Goal: Transaction & Acquisition: Purchase product/service

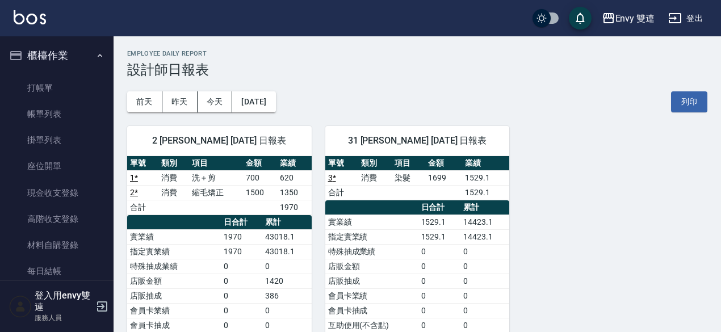
scroll to position [172, 0]
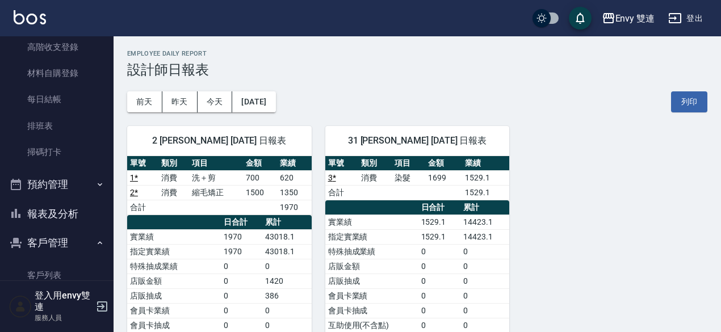
click at [446, 180] on td "1699" at bounding box center [443, 177] width 37 height 15
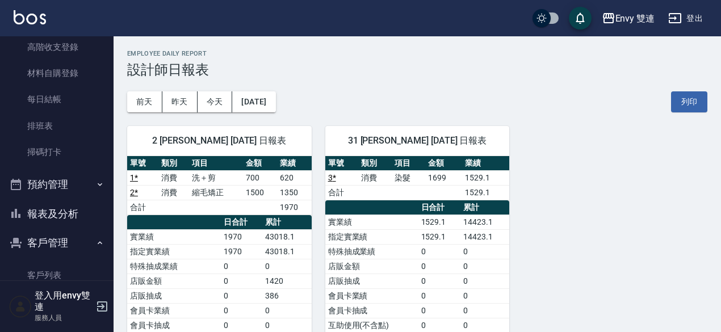
click at [446, 180] on td "1699" at bounding box center [443, 177] width 37 height 15
click at [422, 182] on td "染髮" at bounding box center [408, 177] width 33 height 15
drag, startPoint x: 422, startPoint y: 182, endPoint x: 469, endPoint y: 161, distance: 51.8
click at [469, 161] on table "單號 類別 項目 金額 業績 3 * 消費 染髮 1699 1529.1 合計 1529.1" at bounding box center [417, 178] width 184 height 44
click at [469, 161] on th "業績" at bounding box center [485, 163] width 47 height 15
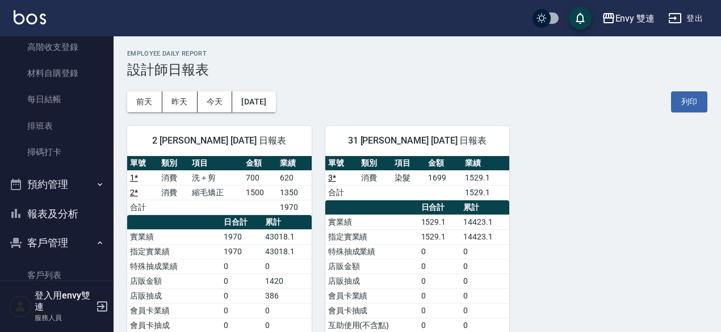
click at [443, 171] on td "1699" at bounding box center [443, 177] width 37 height 15
click at [443, 163] on th "金額" at bounding box center [443, 163] width 37 height 15
click at [418, 184] on td "染髮" at bounding box center [408, 177] width 33 height 15
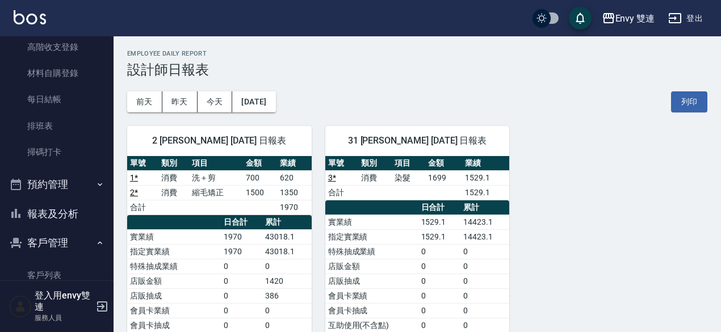
click at [431, 175] on td "1699" at bounding box center [443, 177] width 37 height 15
click at [455, 165] on th "金額" at bounding box center [443, 163] width 37 height 15
click at [431, 181] on td "1699" at bounding box center [443, 177] width 37 height 15
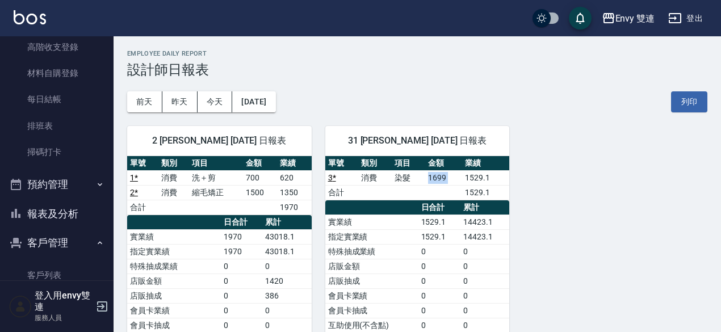
click at [431, 181] on td "1699" at bounding box center [443, 177] width 37 height 15
click at [428, 209] on th "日合計" at bounding box center [439, 207] width 43 height 15
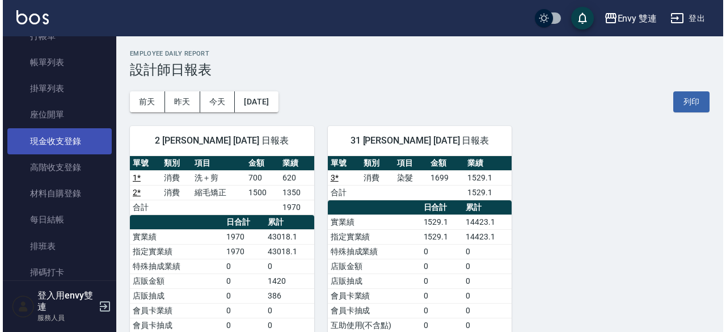
scroll to position [0, 0]
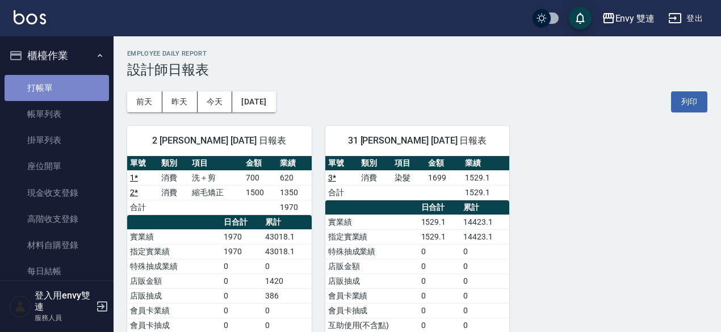
click at [58, 85] on link "打帳單" at bounding box center [57, 88] width 104 height 26
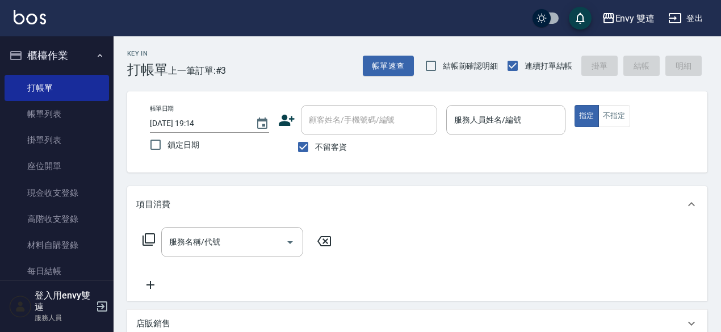
click at [292, 116] on icon at bounding box center [287, 120] width 16 height 11
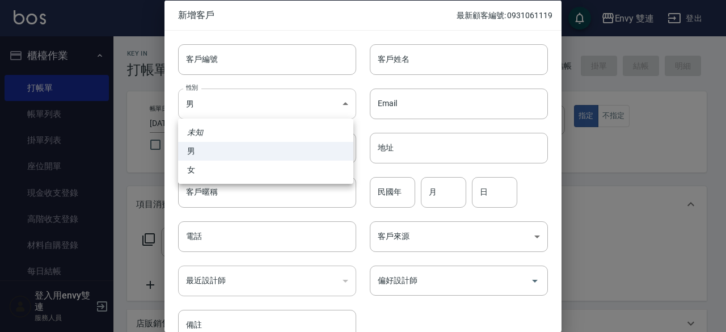
click at [296, 113] on body "Envy 雙連 登出 櫃檯作業 打帳單 帳單列表 掛單列表 座位開單 現金收支登錄 高階收支登錄 材料自購登錄 每日結帳 排班表 掃碼打卡 預約管理 預約管理…" at bounding box center [363, 284] width 726 height 569
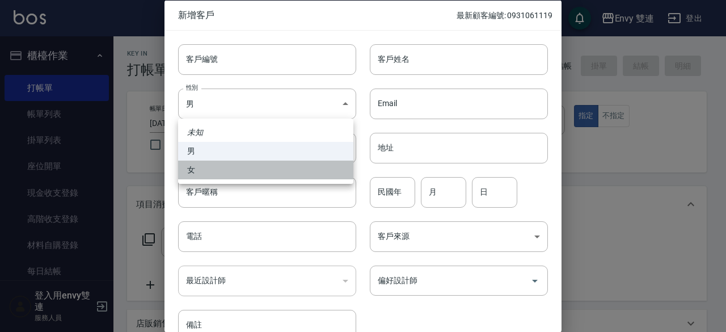
click at [277, 163] on li "女" at bounding box center [265, 170] width 175 height 19
type input "[DEMOGRAPHIC_DATA]"
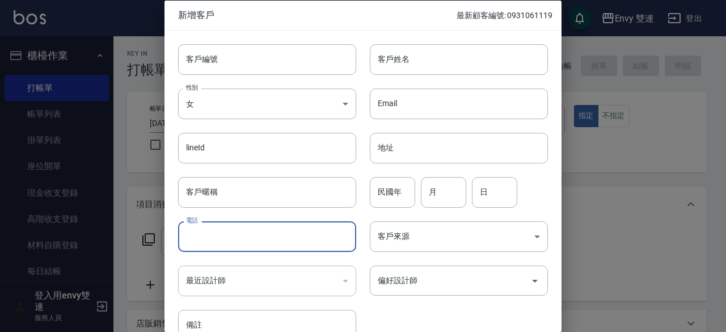
click at [261, 240] on input "電話" at bounding box center [267, 236] width 178 height 31
type input "0958225613"
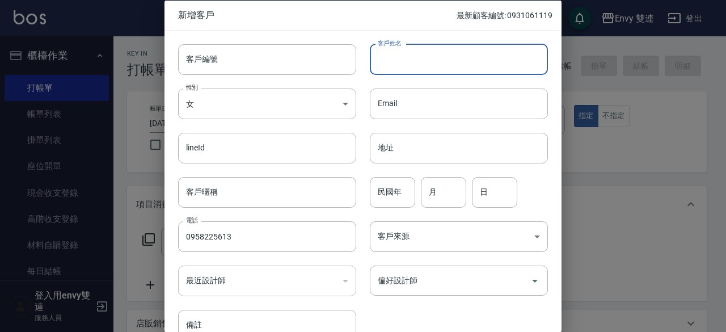
click at [410, 69] on input "客戶姓名" at bounding box center [459, 59] width 178 height 31
click at [410, 69] on input "蕭宇岑" at bounding box center [459, 59] width 178 height 31
type input "蕭宇岑"
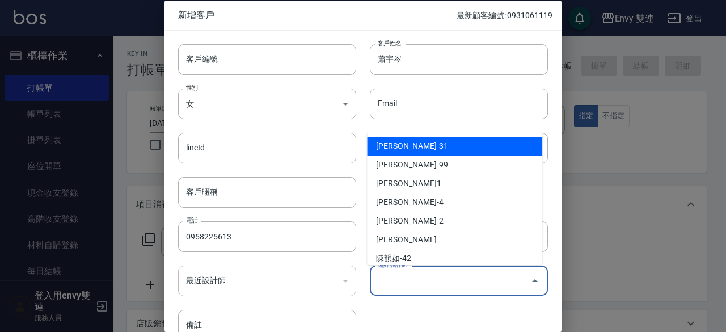
click at [395, 283] on input "偏好設計師" at bounding box center [450, 281] width 151 height 20
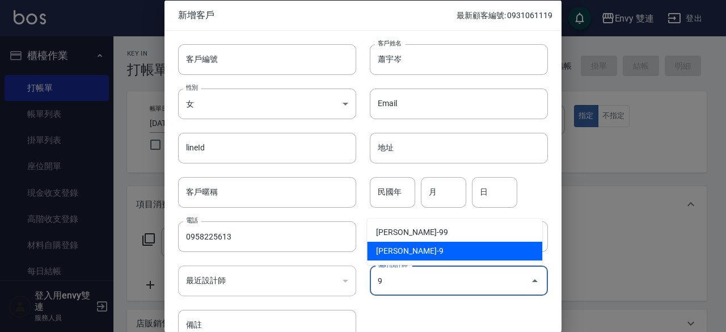
type input "高珮綺"
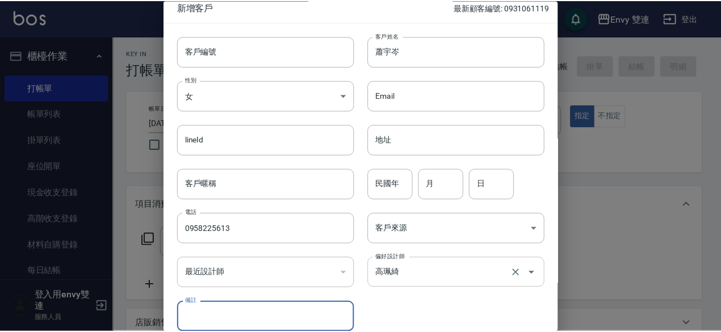
scroll to position [61, 0]
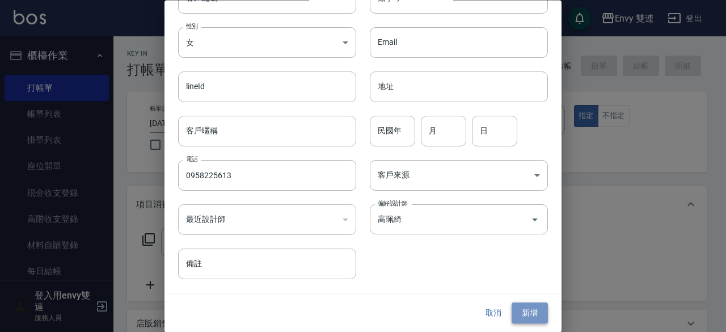
click at [519, 321] on button "新增" at bounding box center [530, 313] width 36 height 21
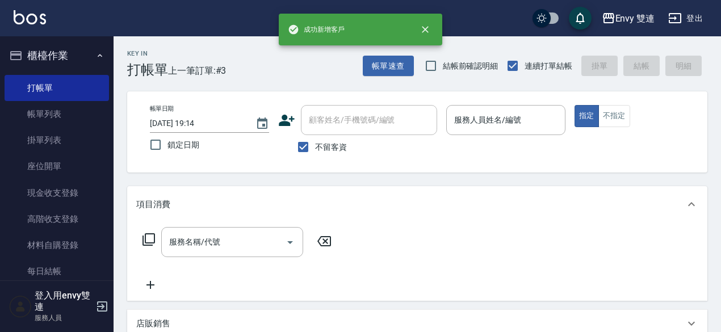
click at [320, 150] on span "不留客資" at bounding box center [331, 147] width 32 height 12
click at [315, 150] on input "不留客資" at bounding box center [303, 147] width 24 height 24
checkbox input "false"
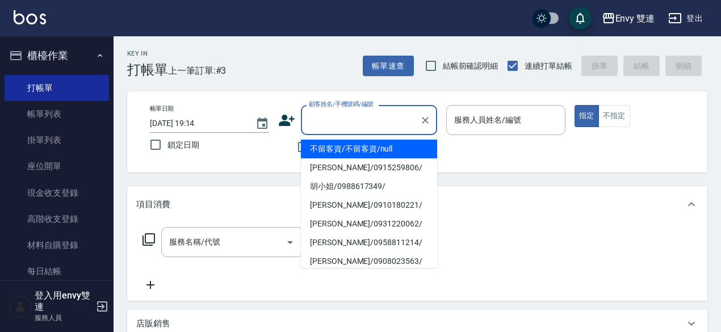
click at [347, 120] on input "顧客姓名/手機號碼/編號" at bounding box center [360, 120] width 109 height 20
click at [333, 153] on li "[PERSON_NAME]/0958225613/" at bounding box center [369, 149] width 136 height 19
type input "[PERSON_NAME]/0958225613/"
type input "Zoe-9"
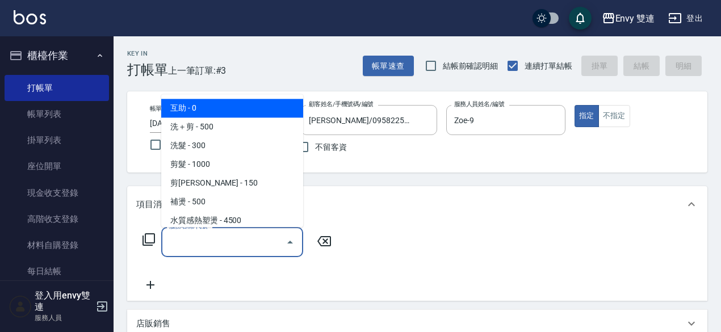
click at [230, 250] on input "服務名稱/代號" at bounding box center [223, 242] width 115 height 20
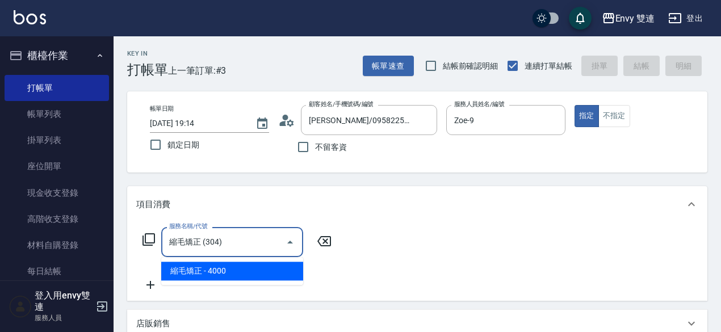
type input "縮毛矯正 (304)"
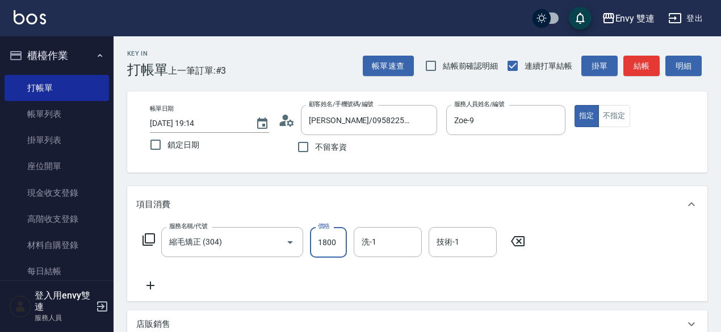
type input "1800"
click at [146, 284] on icon at bounding box center [150, 286] width 28 height 14
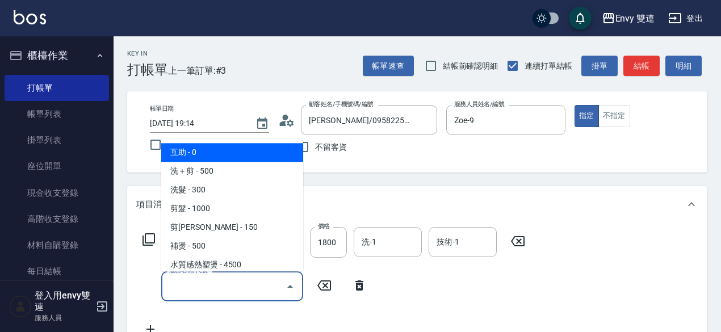
click at [194, 282] on input "服務名稱/代號" at bounding box center [223, 286] width 115 height 20
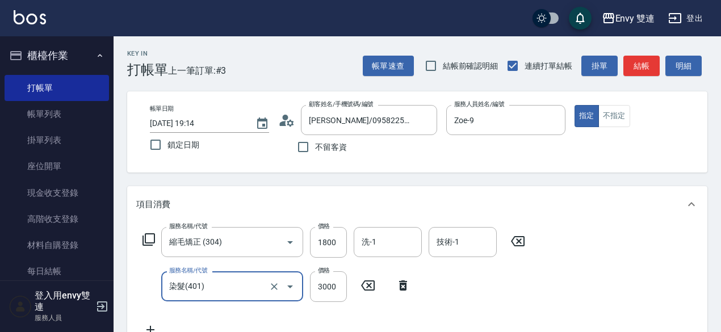
type input "染髮(401)"
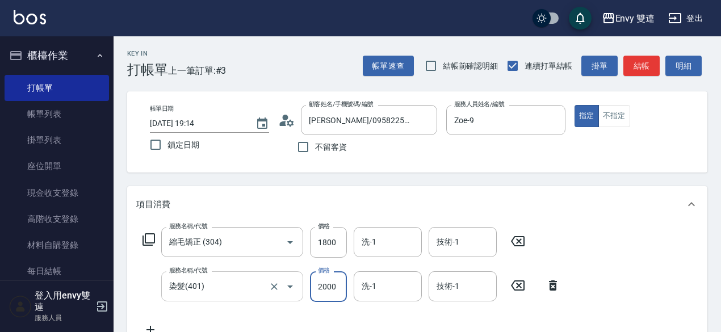
type input "2000"
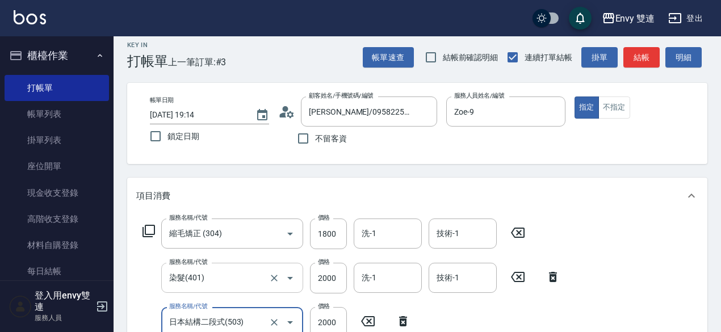
type input "日本結構二段式(503)"
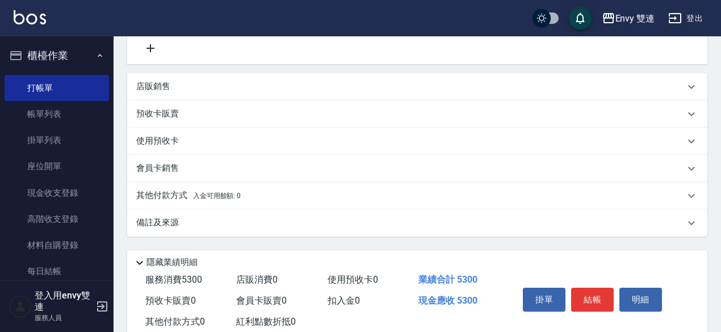
scroll to position [326, 0]
type input "1500"
click at [240, 201] on p "其他付款方式 入金可用餘額: 0" at bounding box center [188, 196] width 104 height 12
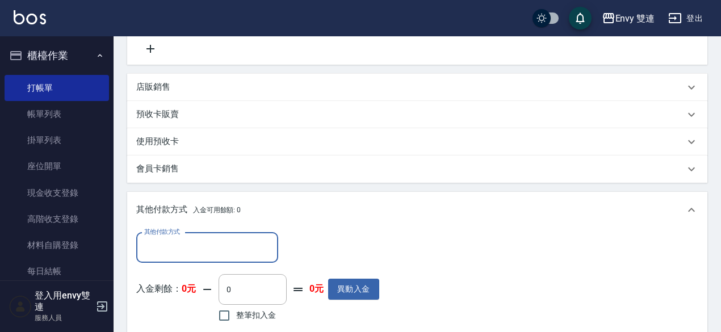
scroll to position [0, 0]
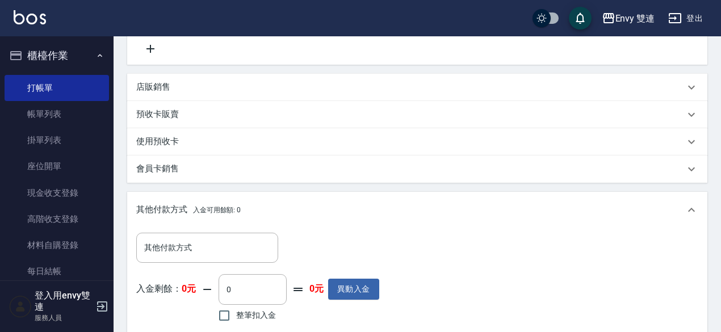
click at [229, 231] on div "其他付款方式 其他付款方式 入金剩餘： 0元 0 ​ 整筆扣入金 0元 異動入金" at bounding box center [417, 281] width 580 height 106
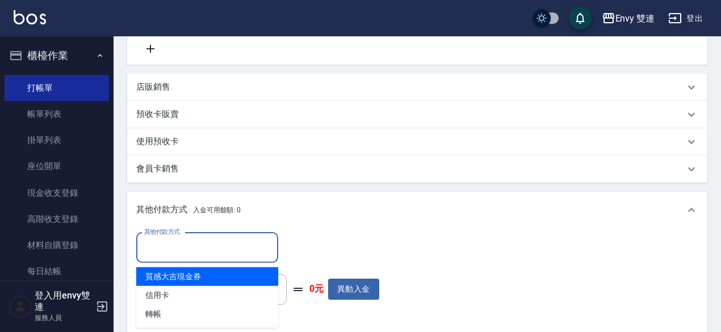
click at [227, 238] on input "其他付款方式" at bounding box center [207, 248] width 132 height 20
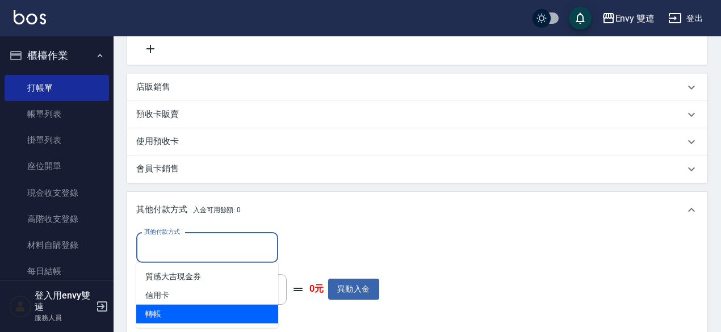
click at [201, 317] on span "轉帳" at bounding box center [207, 314] width 142 height 19
type input "轉帳"
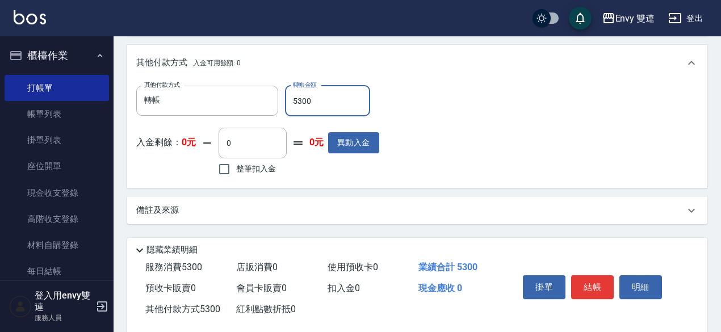
scroll to position [492, 0]
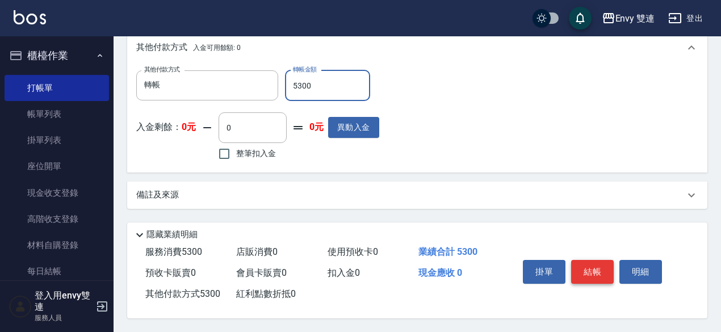
type input "5300"
click at [590, 262] on button "結帳" at bounding box center [592, 272] width 43 height 24
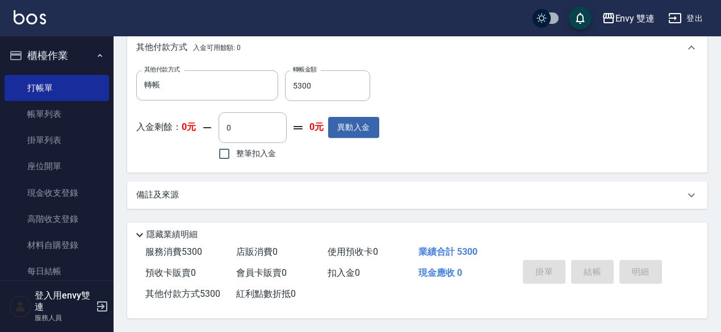
type input "[DATE] 19:18"
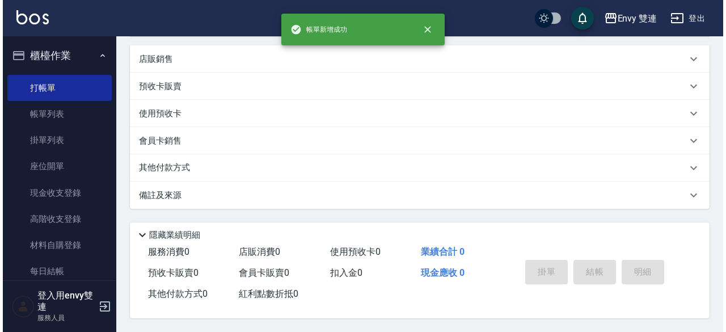
scroll to position [0, 0]
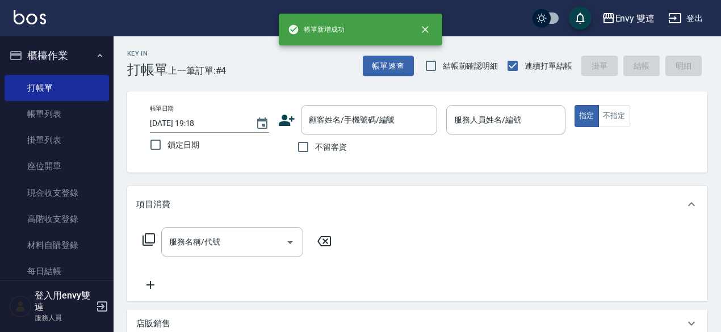
click at [289, 121] on icon at bounding box center [286, 120] width 17 height 17
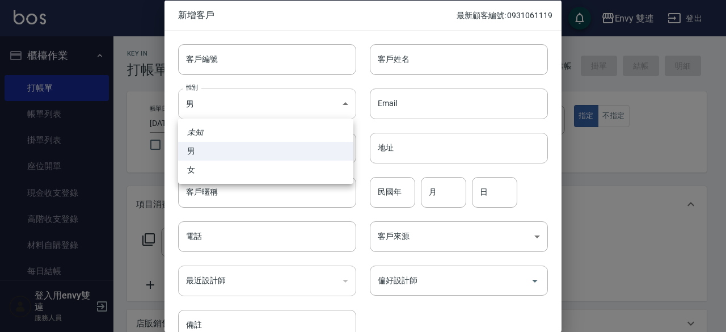
click at [272, 100] on body "Envy 雙連 登出 櫃檯作業 打帳單 帳單列表 掛單列表 座位開單 現金收支登錄 高階收支登錄 材料自購登錄 每日結帳 排班表 掃碼打卡 預約管理 預約管理…" at bounding box center [363, 298] width 726 height 597
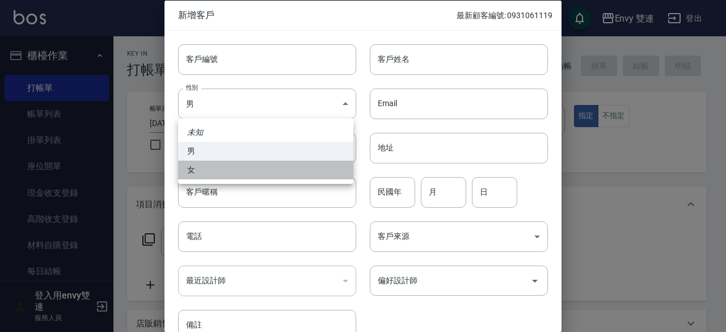
click at [263, 169] on li "女" at bounding box center [265, 170] width 175 height 19
type input "[DEMOGRAPHIC_DATA]"
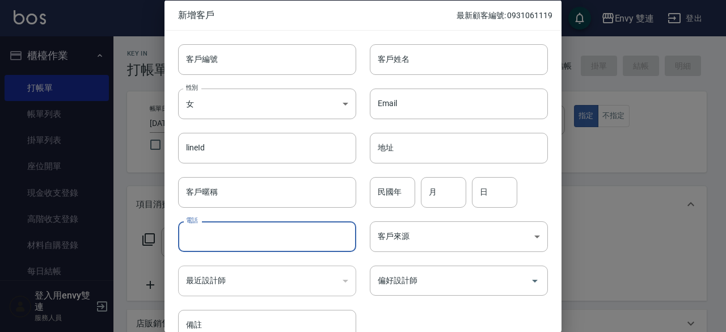
click at [257, 231] on input "電話" at bounding box center [267, 236] width 178 height 31
type input "0938192900"
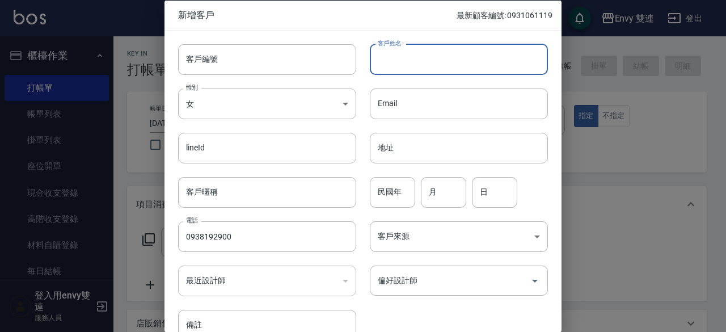
click at [437, 68] on input "客戶姓名" at bounding box center [459, 59] width 178 height 31
type input "林宜璇"
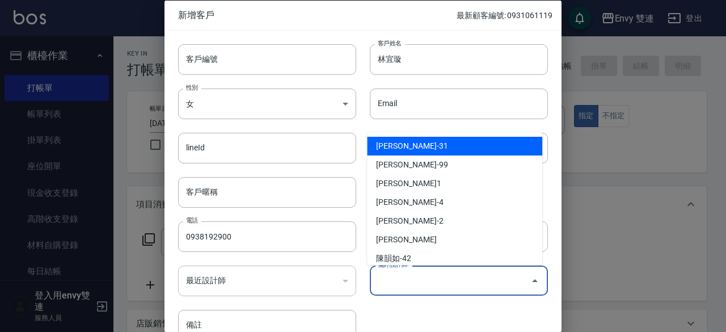
click at [421, 289] on input "偏好設計師" at bounding box center [450, 281] width 151 height 20
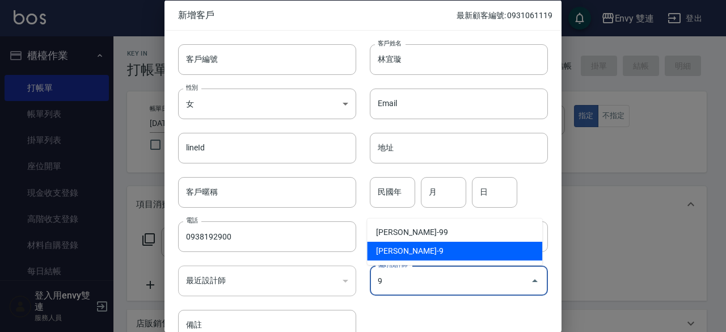
type input "高珮綺"
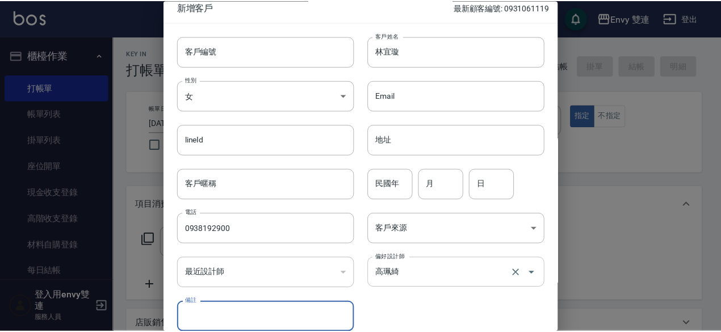
scroll to position [61, 0]
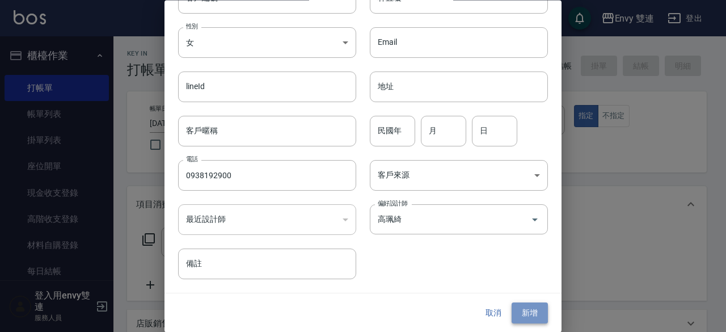
click at [527, 303] on button "新增" at bounding box center [530, 313] width 36 height 21
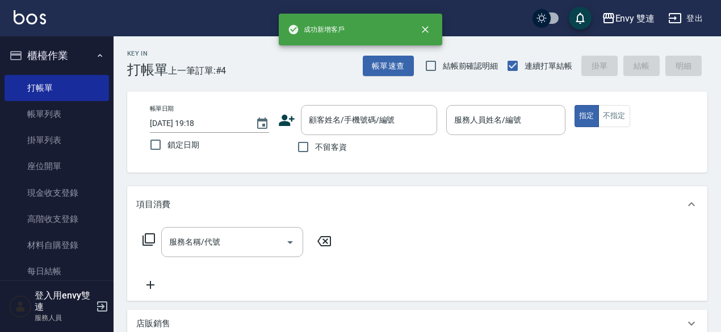
click at [367, 40] on div "成功新增客戶" at bounding box center [360, 30] width 163 height 32
click at [366, 109] on div "顧客姓名/手機號碼/編號" at bounding box center [369, 120] width 136 height 30
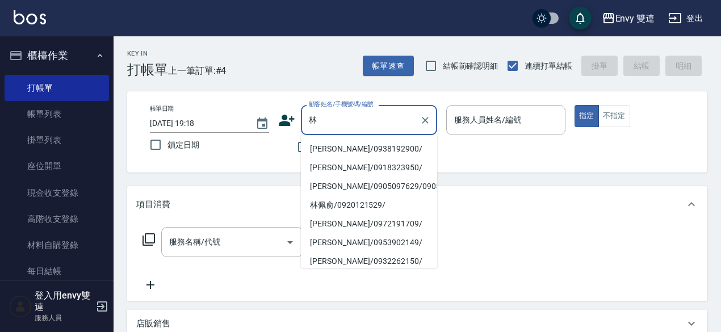
click at [356, 148] on li "[PERSON_NAME]/0938192900/" at bounding box center [369, 149] width 136 height 19
type input "[PERSON_NAME]/0938192900/"
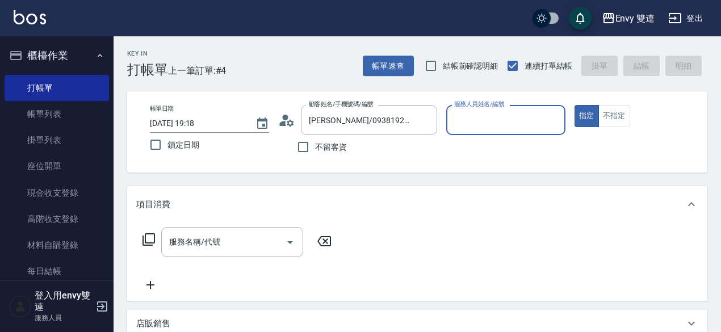
type input "Zoe-9"
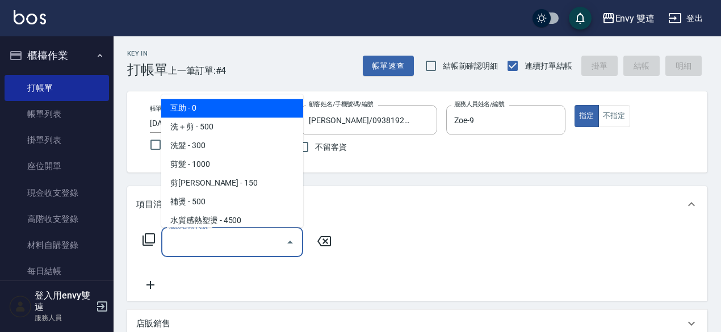
click at [241, 249] on input "服務名稱/代號" at bounding box center [223, 242] width 115 height 20
type input "ㄖ"
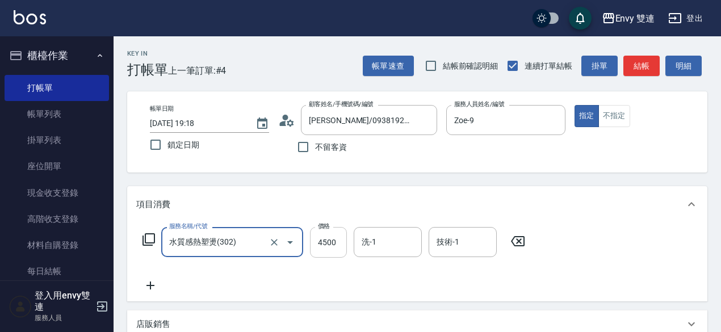
type input "水質感熱塑燙(302)"
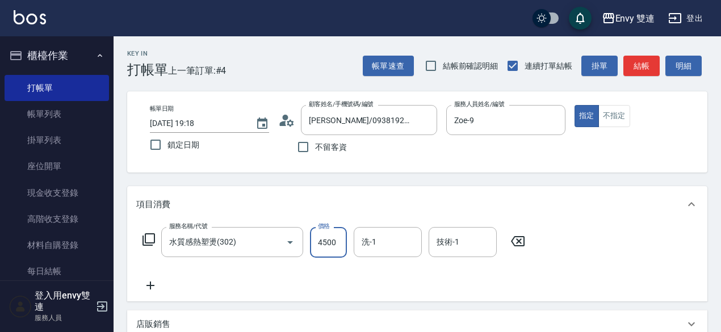
click at [312, 250] on input "4500" at bounding box center [328, 242] width 37 height 31
type input "1500"
click at [153, 287] on icon at bounding box center [150, 286] width 28 height 14
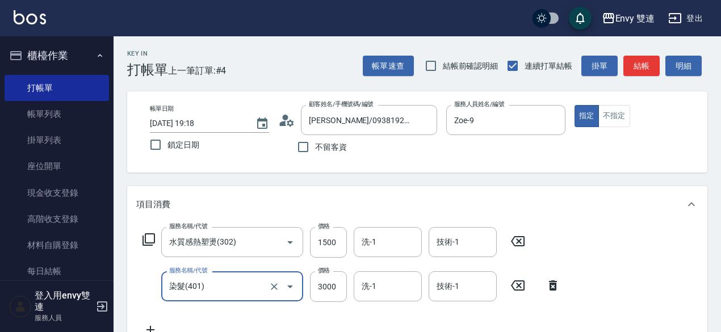
type input "染髮(401)"
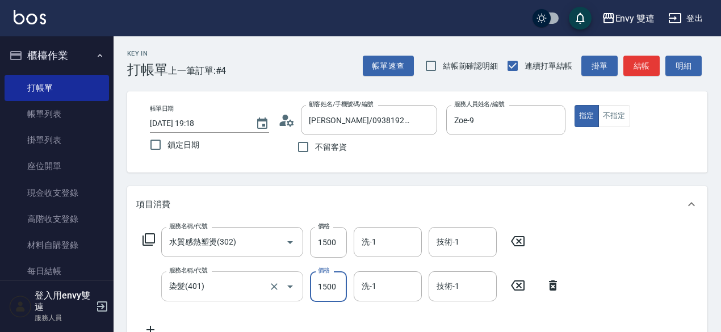
type input "1500"
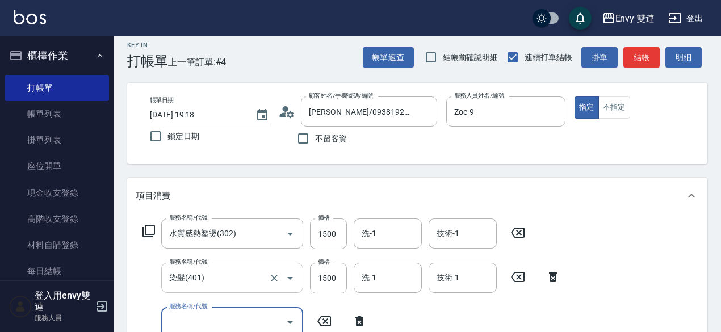
type input "ㄖ"
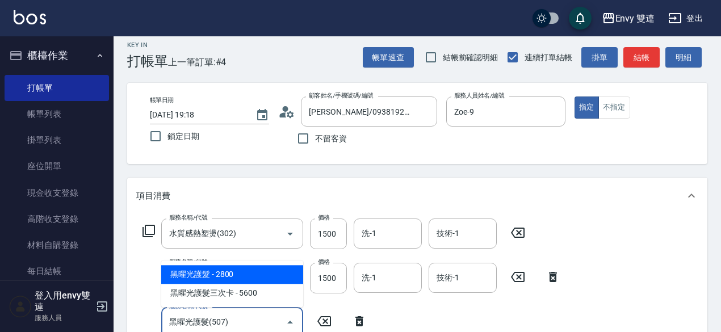
type input "黑曜光護髮(507)"
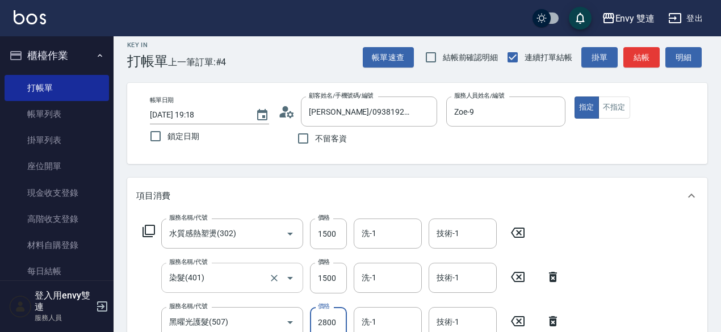
scroll to position [14, 0]
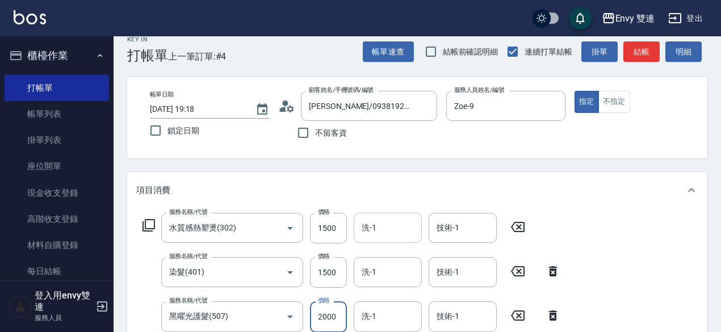
type input "2000"
click at [367, 226] on input "洗-1" at bounding box center [388, 228] width 58 height 20
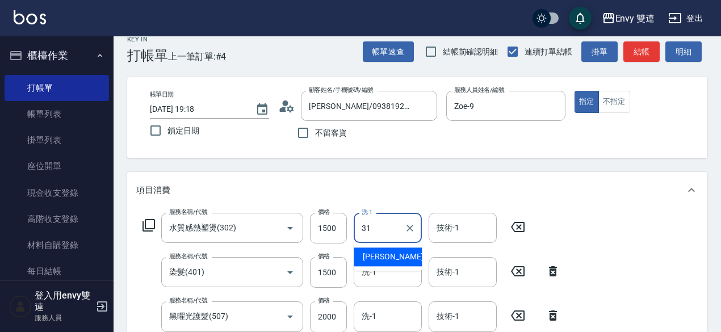
type input "Lina-31"
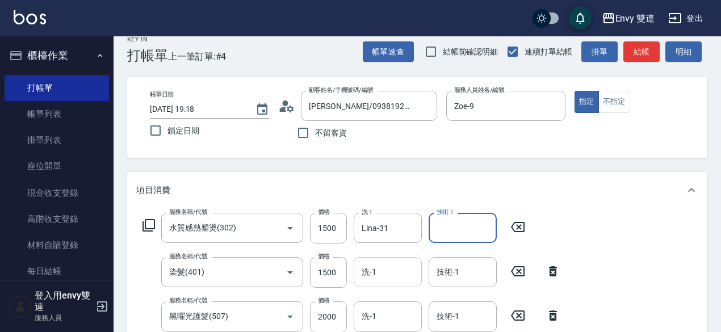
click at [378, 283] on div "洗-1" at bounding box center [388, 272] width 68 height 30
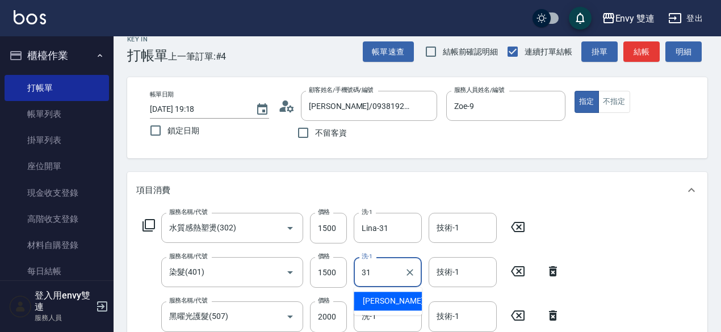
type input "Lina-31"
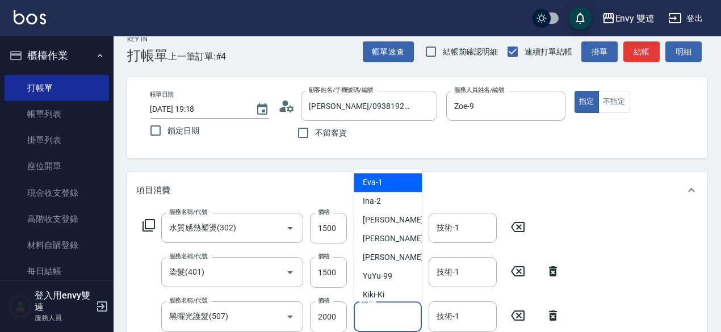
click at [392, 313] on input "洗-1" at bounding box center [388, 316] width 58 height 20
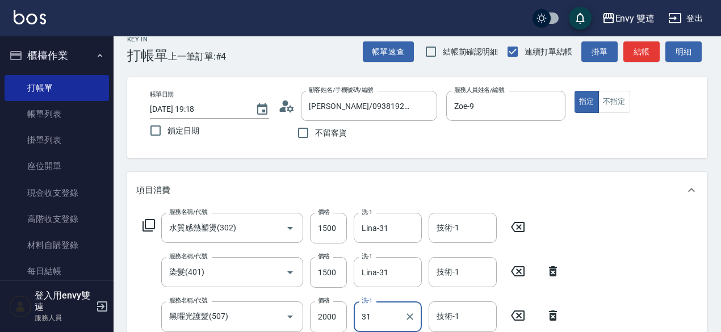
type input "Lina-31"
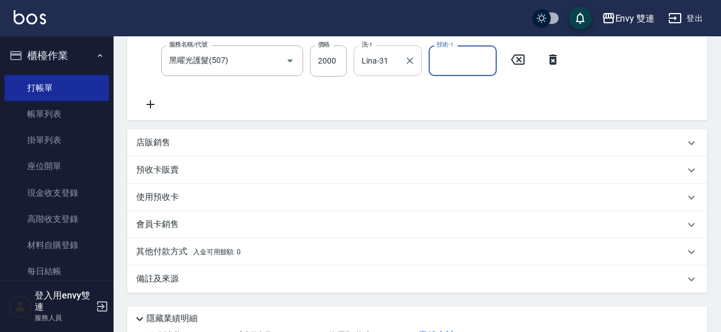
scroll to position [358, 0]
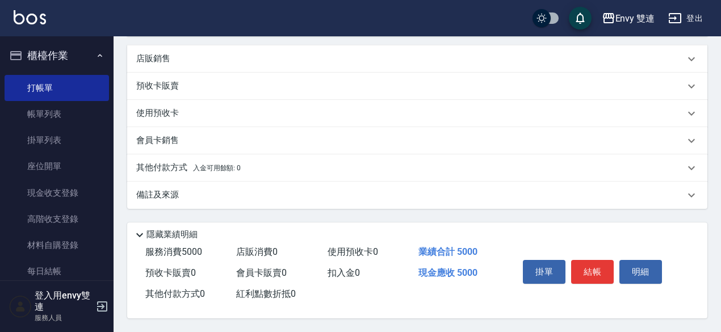
click at [364, 145] on div "會員卡銷售" at bounding box center [417, 140] width 580 height 27
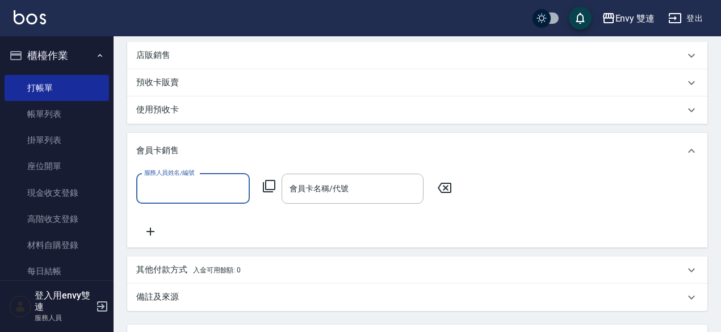
scroll to position [0, 0]
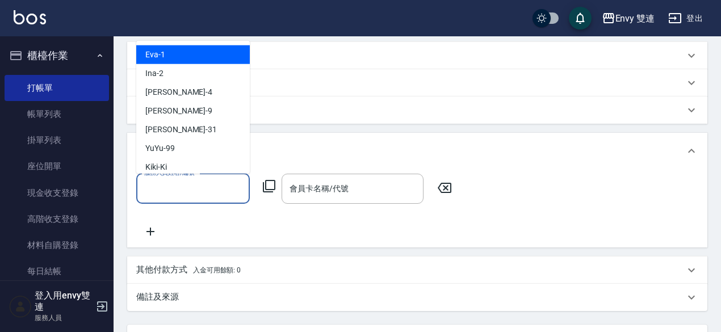
click at [198, 188] on input "服務人員姓名/編號" at bounding box center [192, 189] width 103 height 20
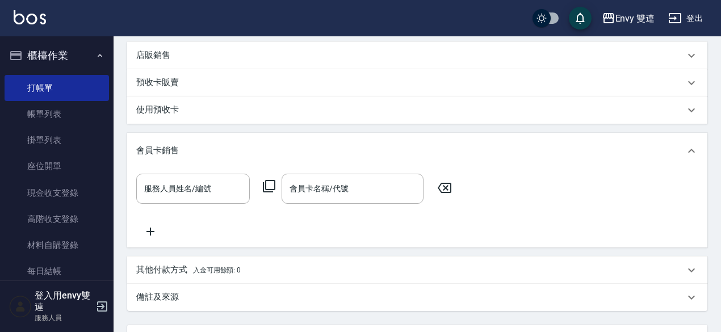
click at [174, 274] on p "其他付款方式 入金可用餘額: 0" at bounding box center [188, 270] width 104 height 12
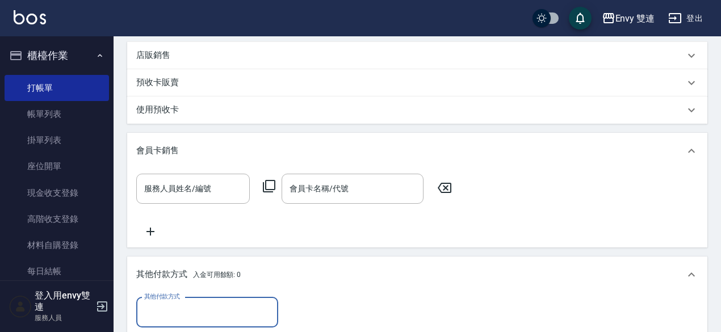
scroll to position [432, 0]
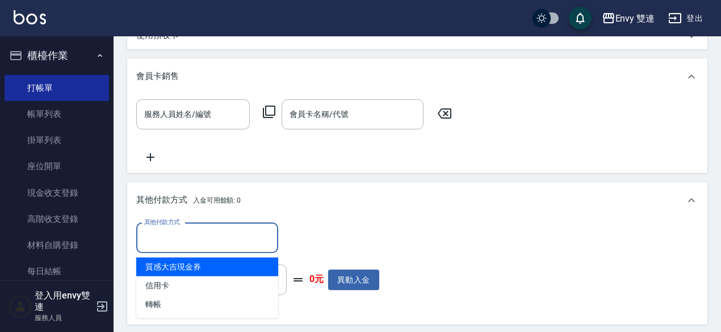
click at [193, 246] on input "其他付款方式" at bounding box center [207, 238] width 132 height 20
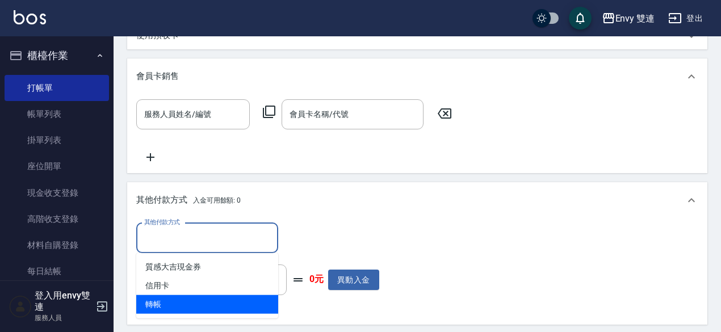
click at [180, 304] on span "轉帳" at bounding box center [207, 304] width 142 height 19
type input "轉帳"
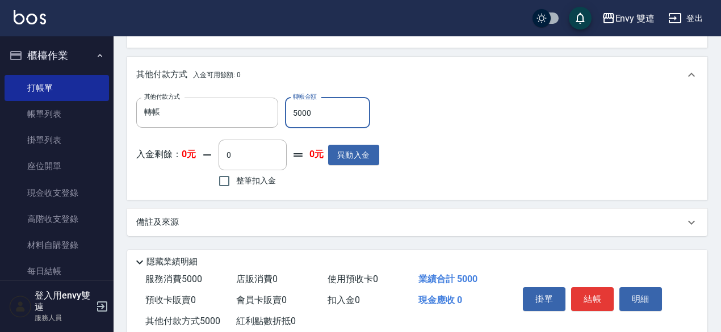
scroll to position [588, 0]
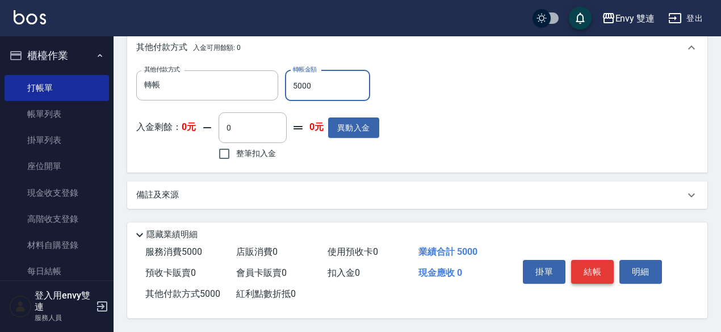
type input "5000"
click at [586, 260] on button "結帳" at bounding box center [592, 272] width 43 height 24
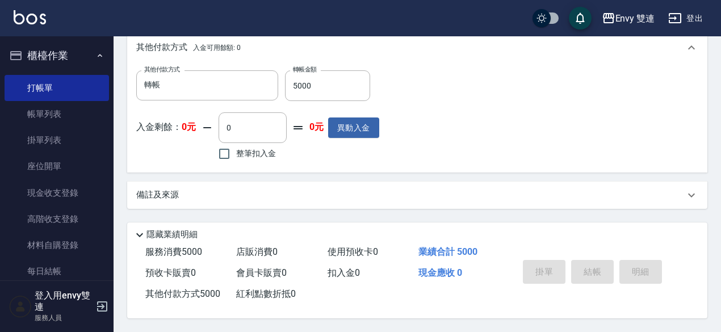
type input "[DATE] 19:20"
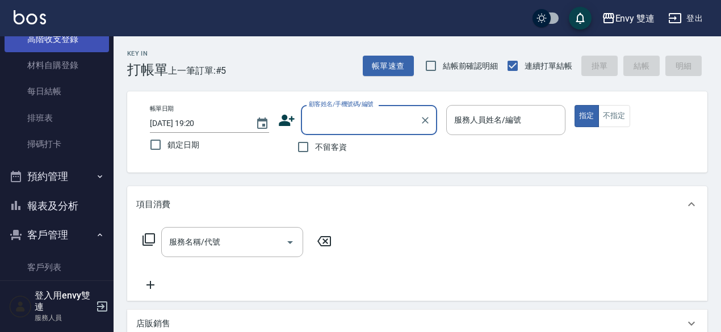
scroll to position [180, 0]
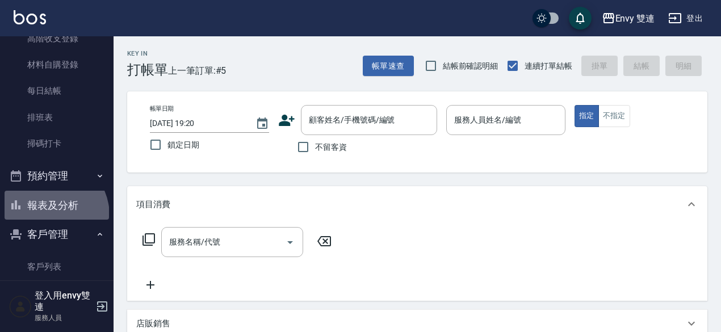
click at [47, 215] on button "報表及分析" at bounding box center [57, 206] width 104 height 30
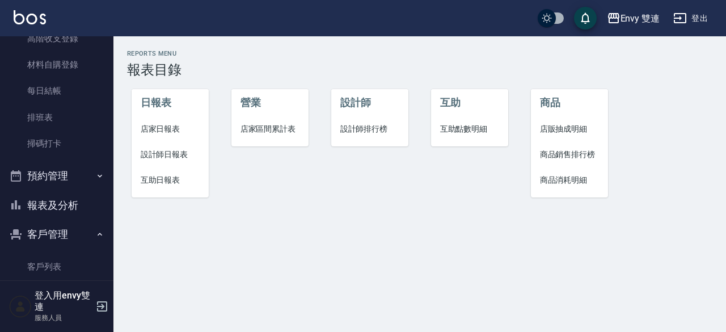
click at [151, 151] on span "設計師日報表" at bounding box center [171, 155] width 60 height 12
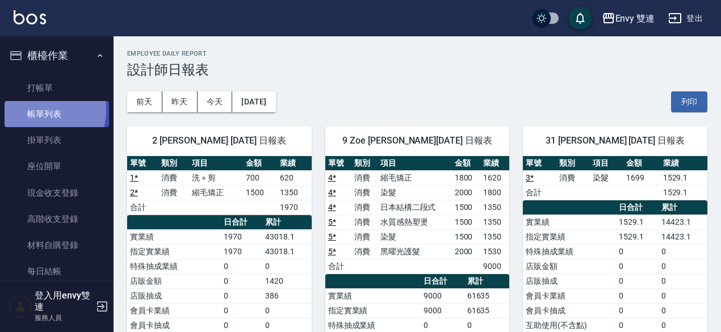
click at [31, 110] on link "帳單列表" at bounding box center [57, 114] width 104 height 26
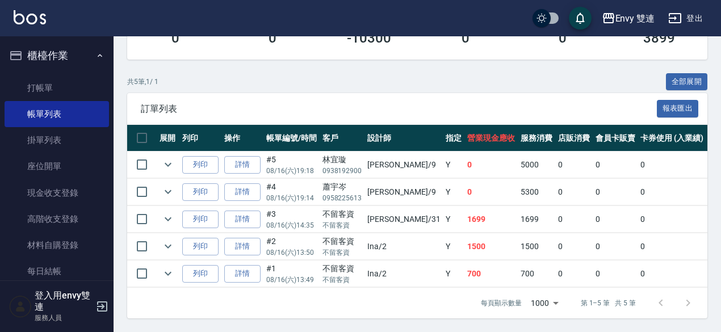
scroll to position [230, 0]
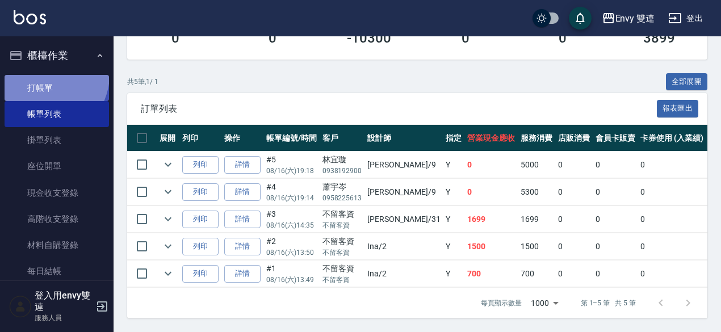
click at [44, 75] on link "打帳單" at bounding box center [57, 88] width 104 height 26
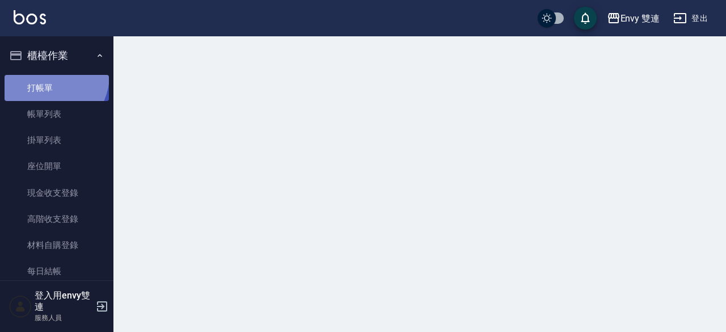
click at [44, 75] on link "打帳單" at bounding box center [57, 88] width 104 height 26
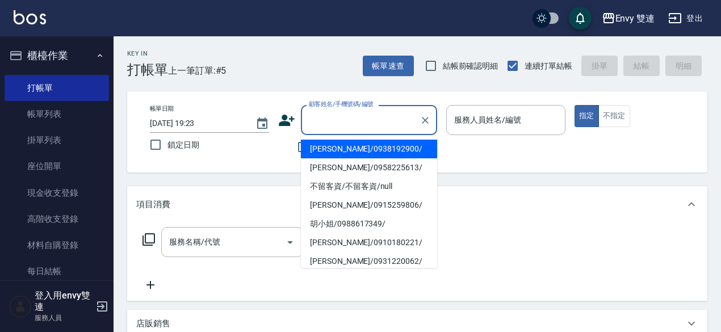
click at [323, 114] on input "顧客姓名/手機號碼/編號" at bounding box center [360, 120] width 109 height 20
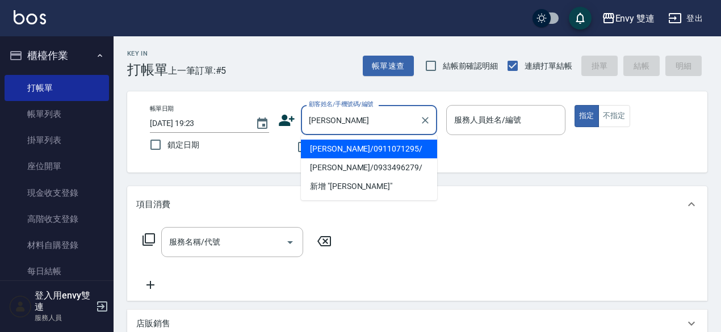
click at [406, 142] on li "[PERSON_NAME]/0911071295/" at bounding box center [369, 149] width 136 height 19
type input "[PERSON_NAME]/0911071295/"
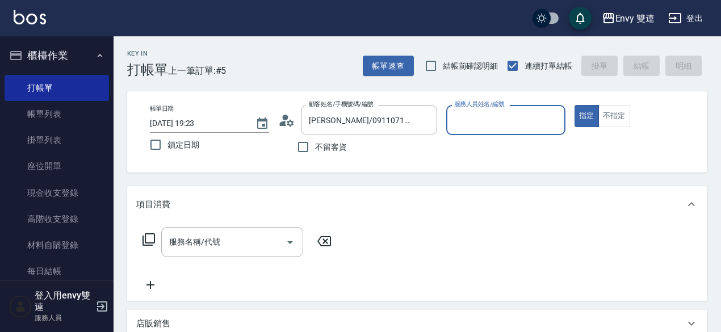
type input "Ina-2"
click at [574, 105] on button "指定" at bounding box center [586, 116] width 24 height 22
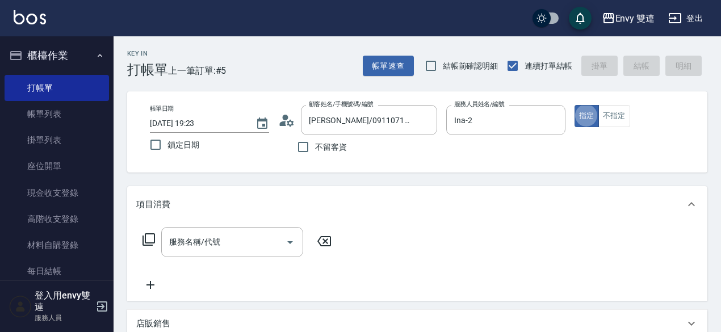
type button "true"
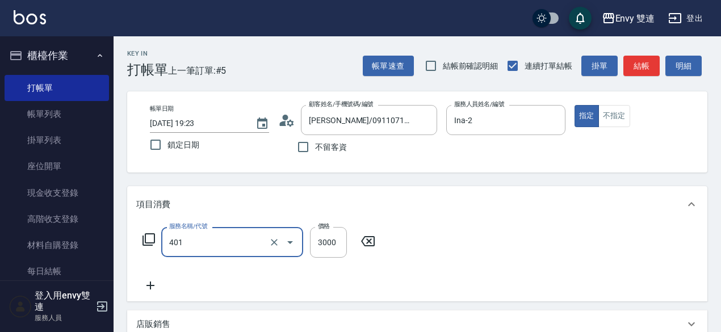
type input "染髮(401)"
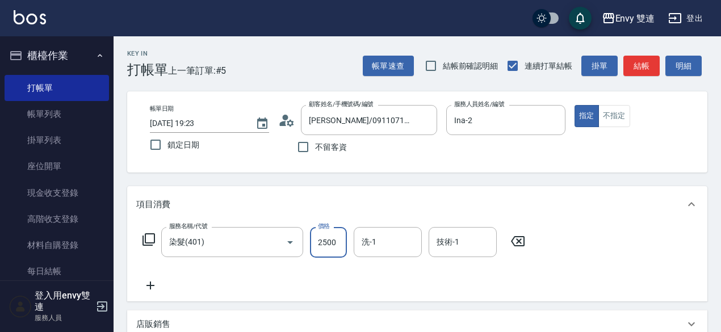
type input "2500"
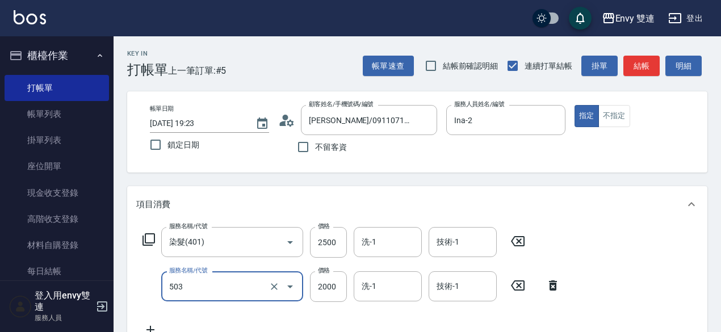
type input "日本結構二段式(503)"
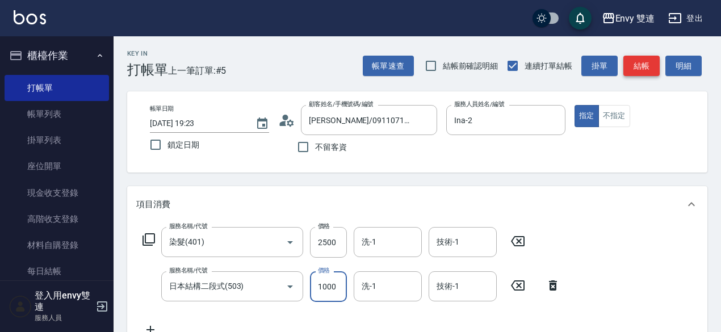
type input "1000"
click at [631, 69] on button "結帳" at bounding box center [641, 66] width 36 height 21
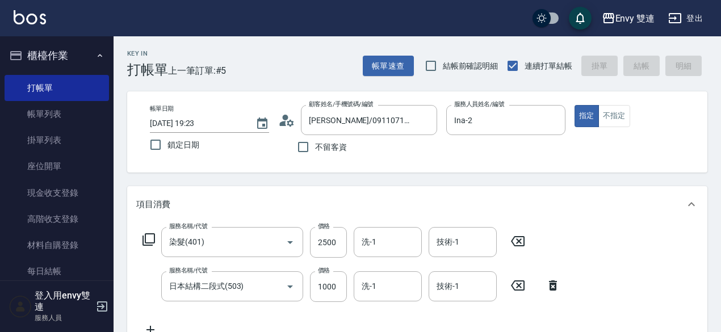
type input "[DATE] 19:24"
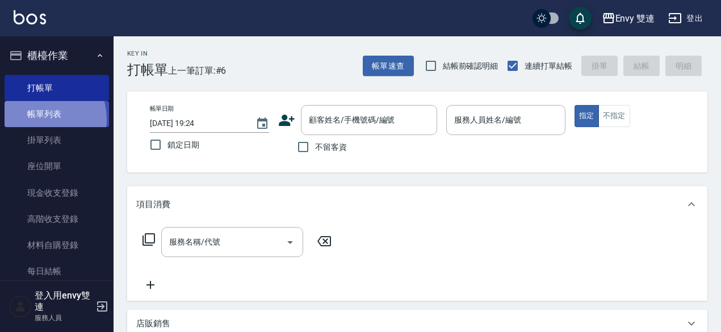
click at [40, 119] on link "帳單列表" at bounding box center [57, 114] width 104 height 26
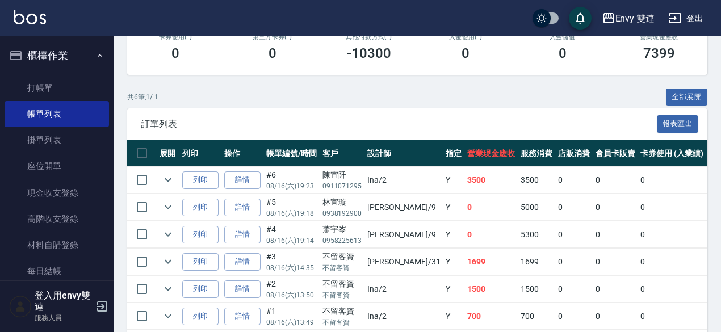
scroll to position [213, 0]
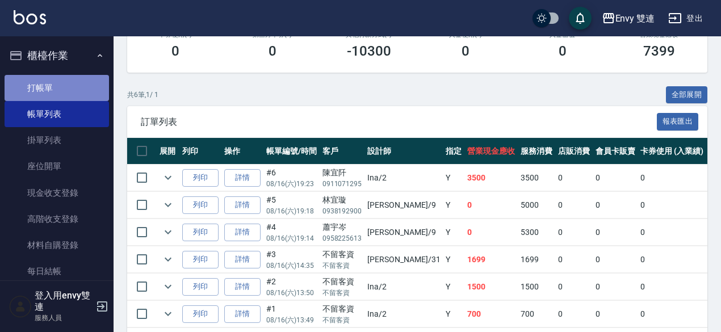
click at [57, 89] on link "打帳單" at bounding box center [57, 88] width 104 height 26
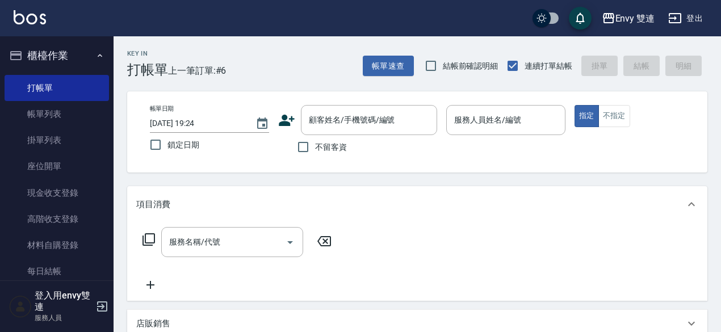
click at [279, 119] on icon at bounding box center [286, 120] width 17 height 17
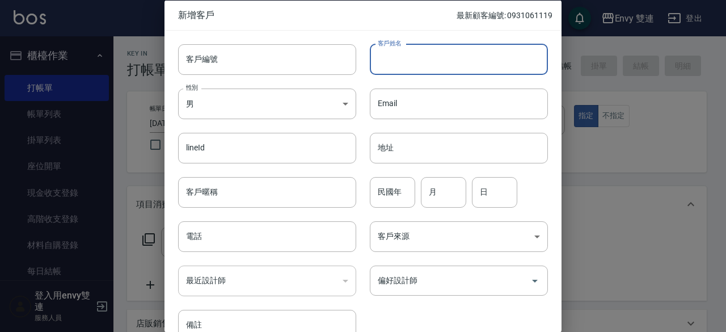
click at [504, 61] on input "客戶姓名" at bounding box center [459, 59] width 178 height 31
type input "黃騫芊"
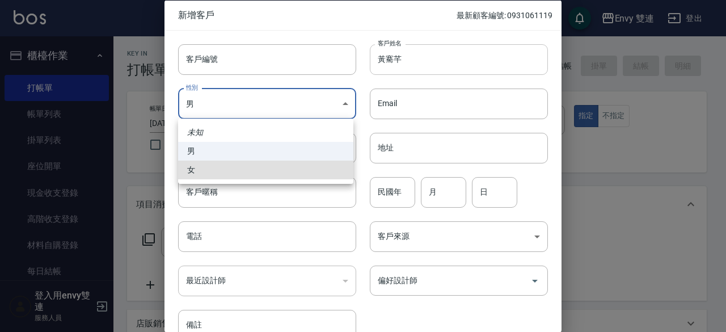
type input "[DEMOGRAPHIC_DATA]"
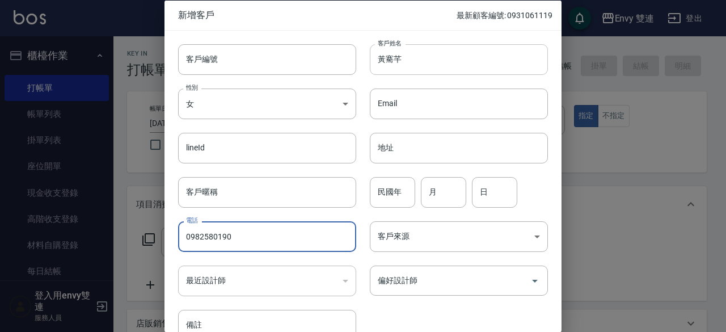
type input "0982580190"
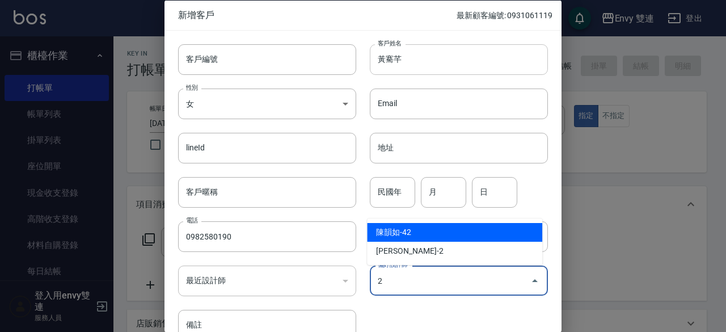
type input "陳韻如"
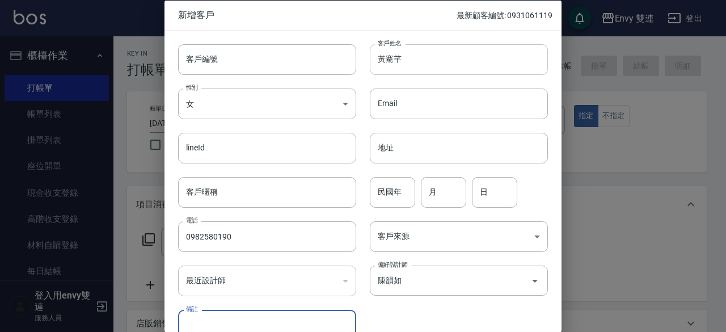
scroll to position [8, 0]
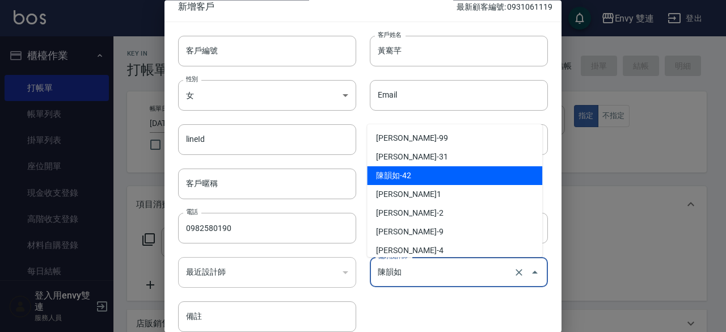
click at [415, 263] on input "陳韻如" at bounding box center [443, 273] width 136 height 20
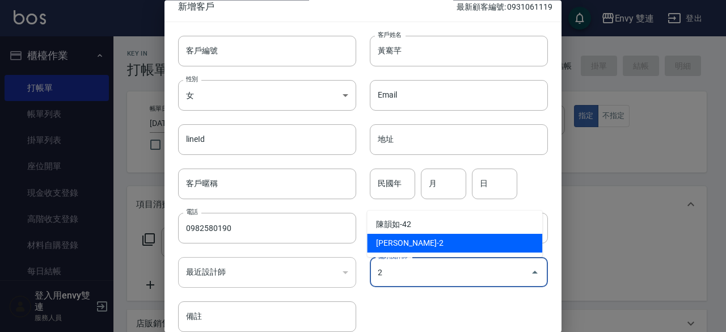
click at [432, 245] on li "[PERSON_NAME]-2" at bounding box center [454, 243] width 175 height 19
type input "[PERSON_NAME]"
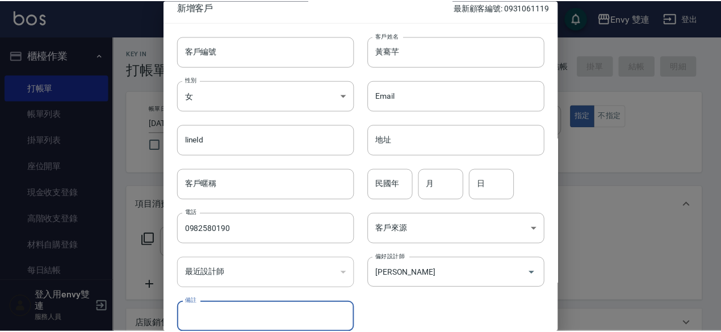
scroll to position [61, 0]
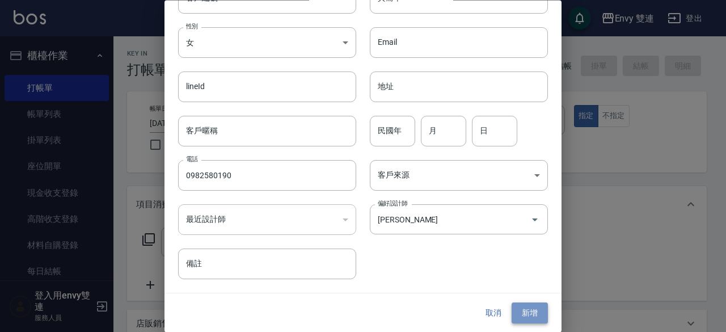
click at [529, 313] on button "新增" at bounding box center [530, 313] width 36 height 21
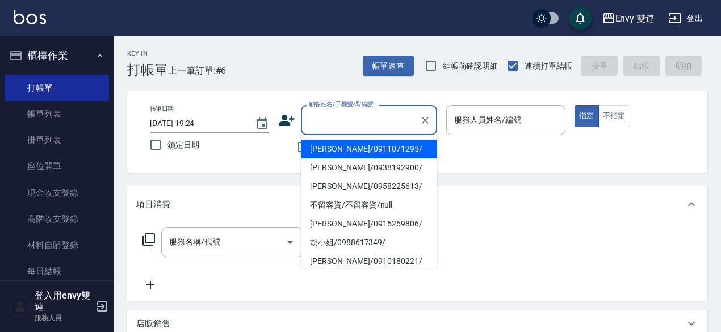
click at [359, 117] on input "顧客姓名/手機號碼/編號" at bounding box center [360, 120] width 109 height 20
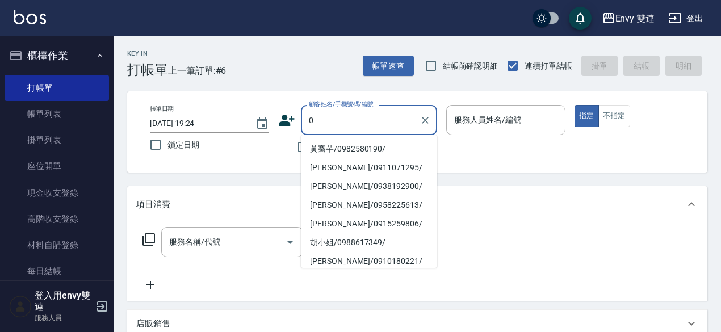
type input "黃騫芊/0982580190/"
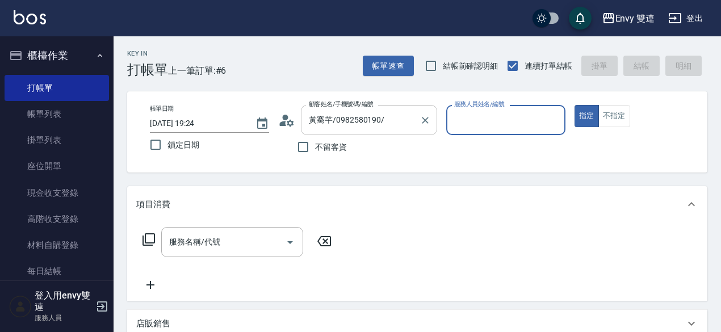
type input "Ina-2"
click at [574, 105] on button "指定" at bounding box center [586, 116] width 24 height 22
type button "true"
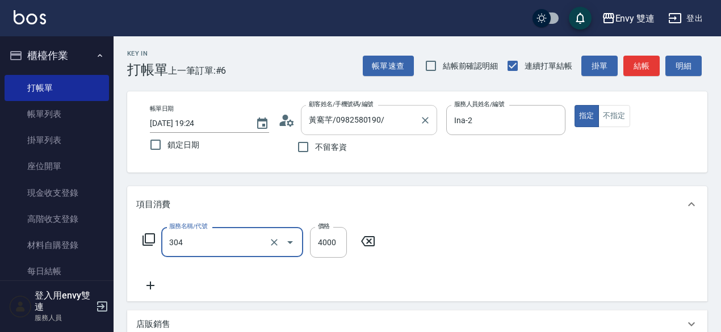
type input "縮毛矯正 (304)"
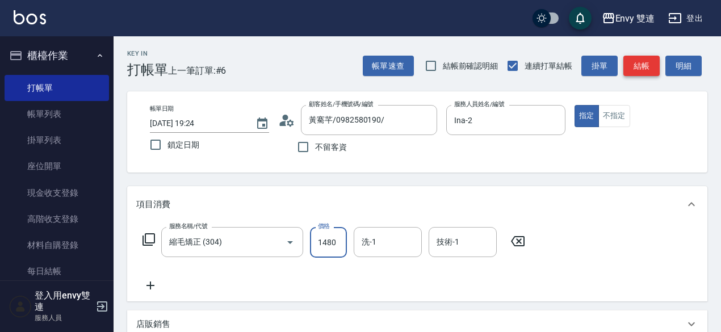
type input "1480"
click at [642, 62] on button "結帳" at bounding box center [641, 66] width 36 height 21
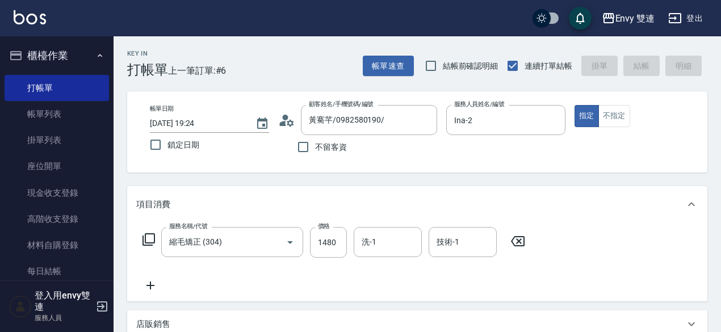
type input "[DATE] 19:26"
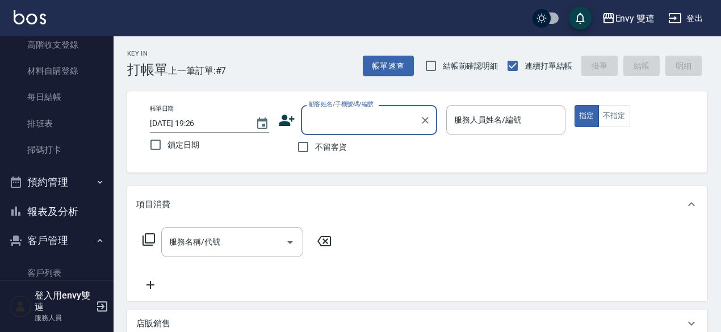
scroll to position [175, 0]
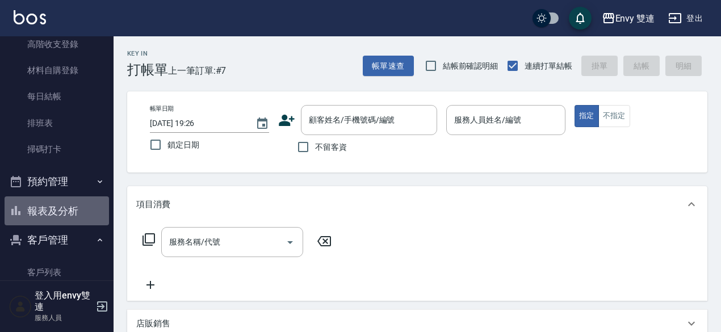
click at [87, 221] on button "報表及分析" at bounding box center [57, 211] width 104 height 30
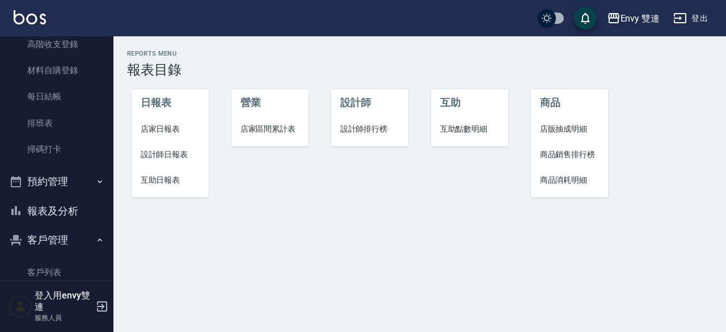
click at [163, 160] on span "設計師日報表" at bounding box center [171, 155] width 60 height 12
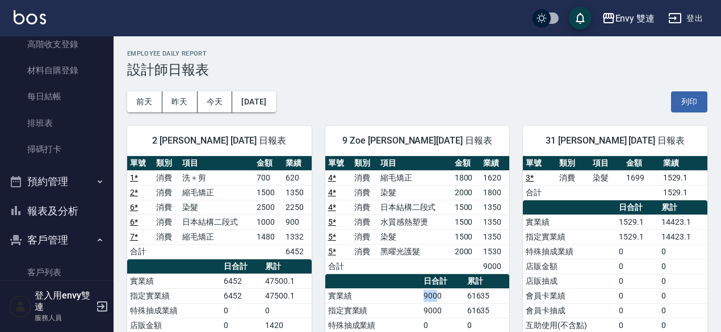
drag, startPoint x: 423, startPoint y: 293, endPoint x: 439, endPoint y: 292, distance: 16.5
click at [439, 292] on td "9000" at bounding box center [443, 295] width 44 height 15
click at [274, 111] on button "[DATE]" at bounding box center [253, 101] width 43 height 21
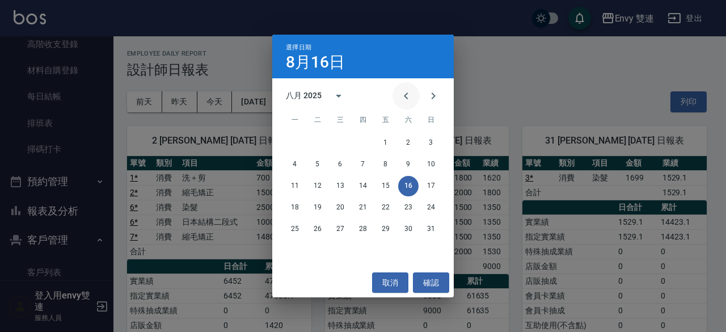
click at [403, 98] on icon "Previous month" at bounding box center [407, 96] width 14 height 14
click at [343, 186] on button "16" at bounding box center [340, 186] width 20 height 20
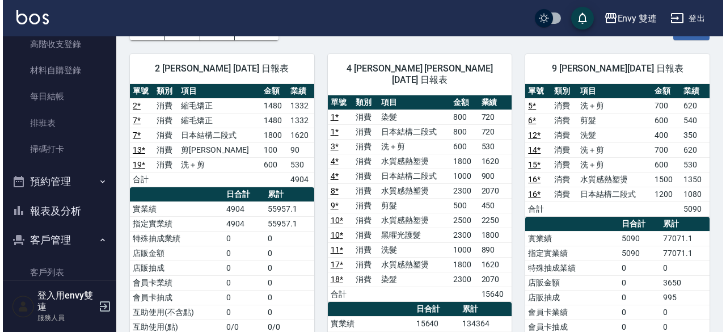
scroll to position [28, 0]
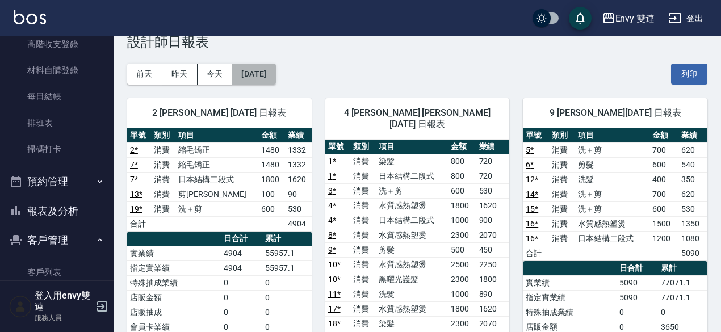
click at [255, 70] on button "[DATE]" at bounding box center [253, 74] width 43 height 21
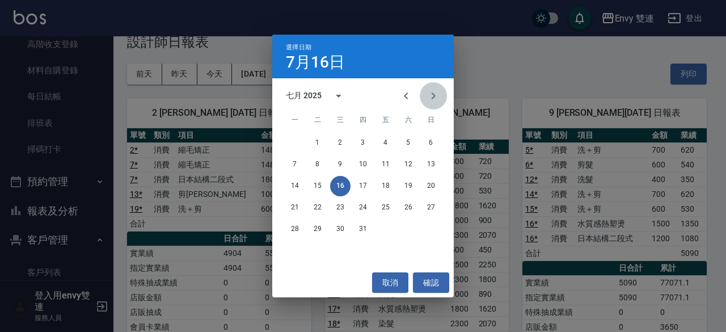
click at [426, 101] on button "Next month" at bounding box center [433, 95] width 27 height 27
click at [381, 194] on button "15" at bounding box center [386, 186] width 20 height 20
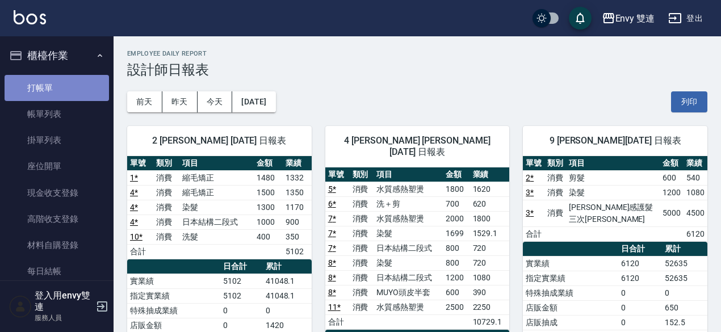
click at [69, 81] on link "打帳單" at bounding box center [57, 88] width 104 height 26
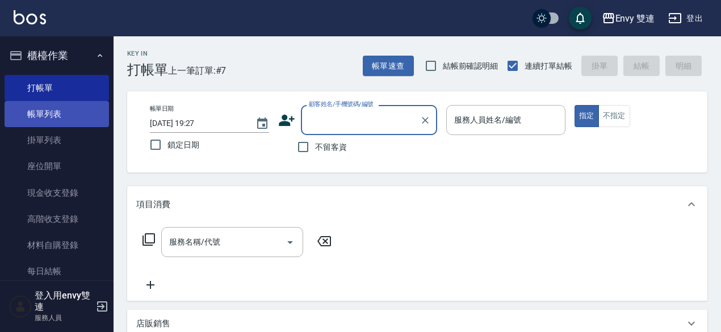
click at [64, 114] on link "帳單列表" at bounding box center [57, 114] width 104 height 26
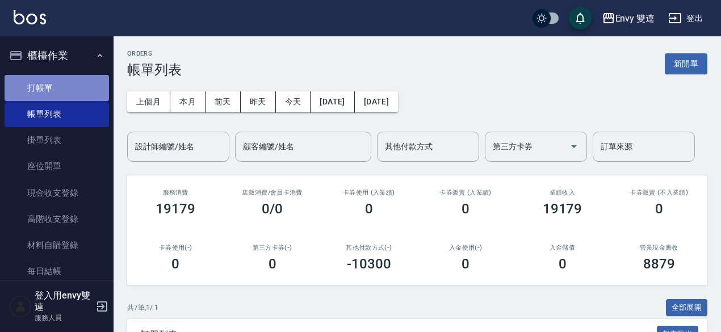
click at [60, 79] on link "打帳單" at bounding box center [57, 88] width 104 height 26
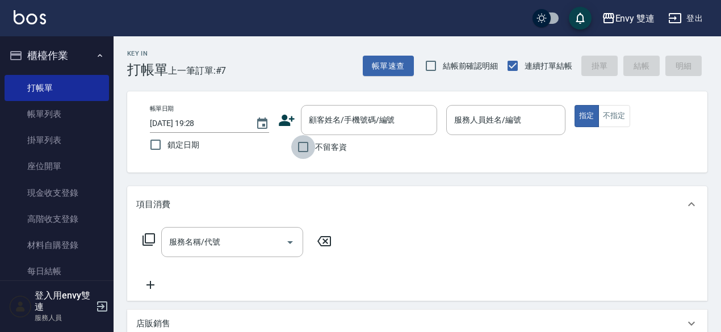
click at [299, 142] on input "不留客資" at bounding box center [303, 147] width 24 height 24
checkbox input "true"
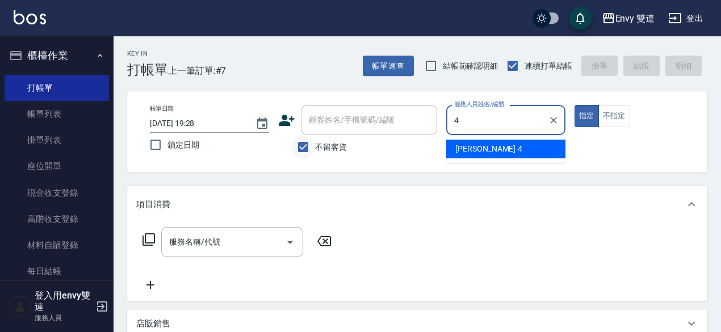
type input "[PERSON_NAME]-4"
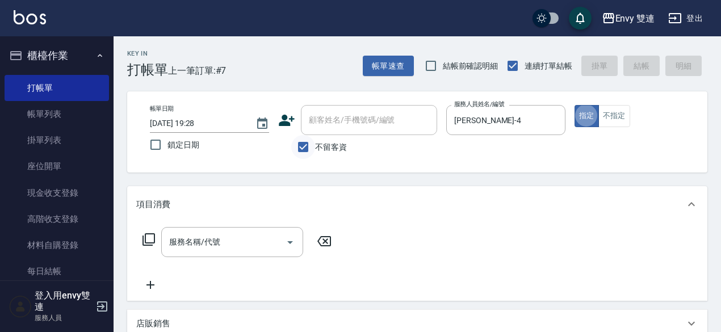
type button "true"
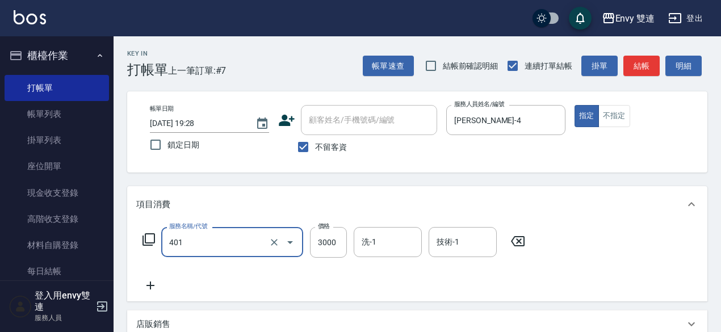
type input "染髮(401)"
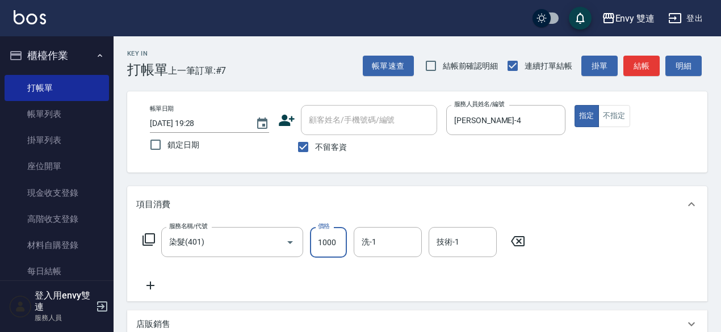
type input "1000"
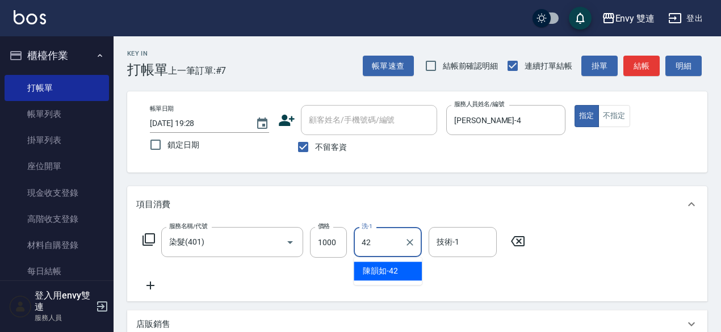
type input "陳韻如-42"
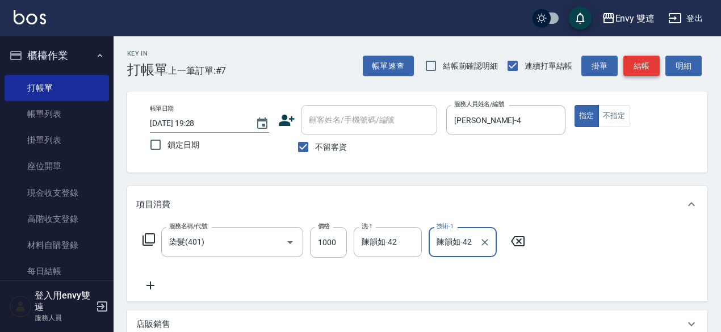
type input "陳韻如-42"
click at [649, 66] on button "結帳" at bounding box center [641, 66] width 36 height 21
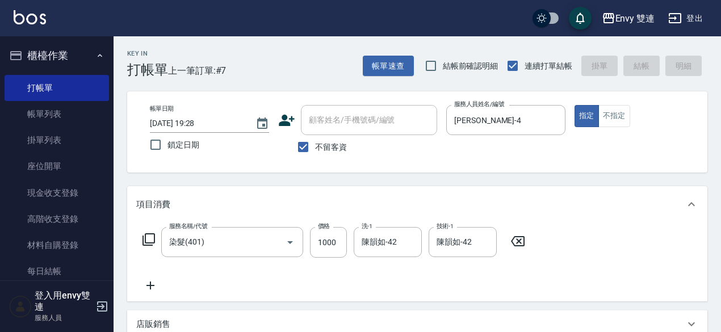
type input "[DATE] 19:29"
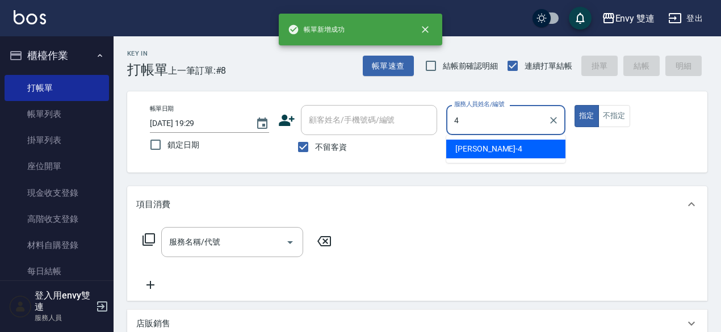
type input "[PERSON_NAME]-4"
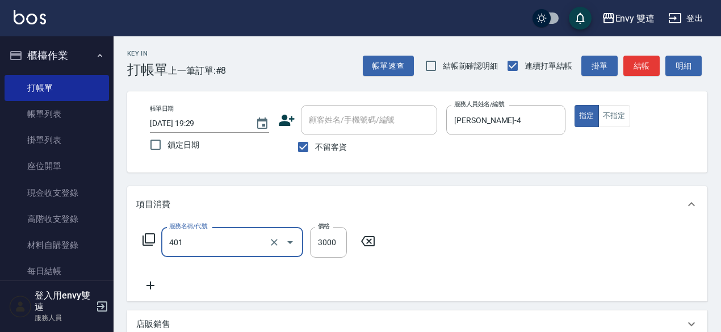
type input "染髮(401)"
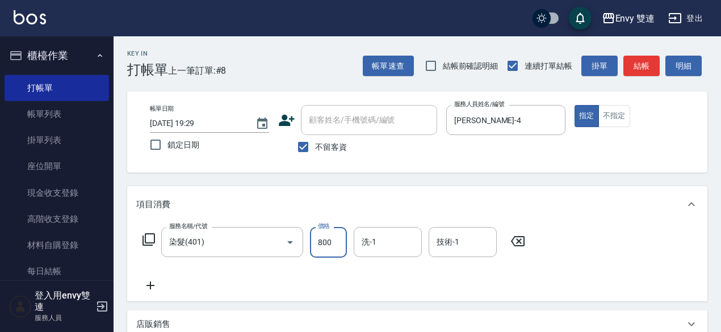
type input "800"
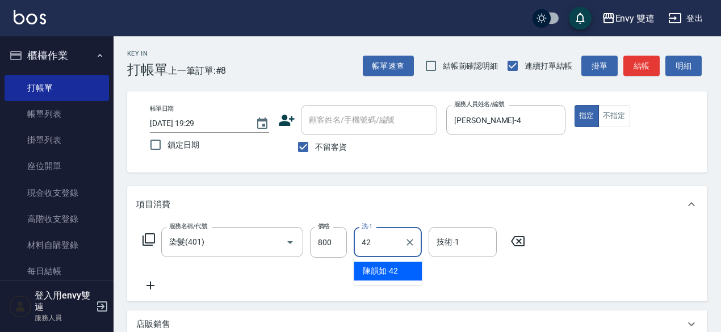
type input "陳韻如-42"
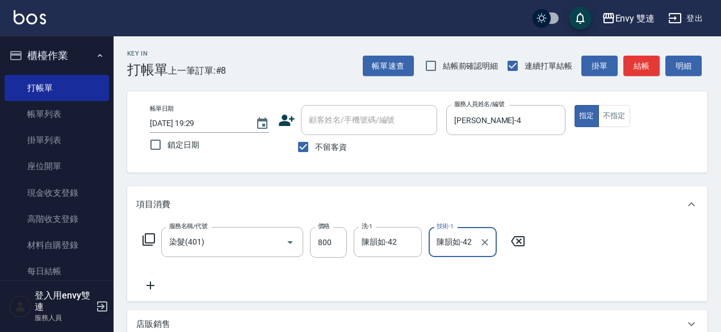
type input "陳韻如-42"
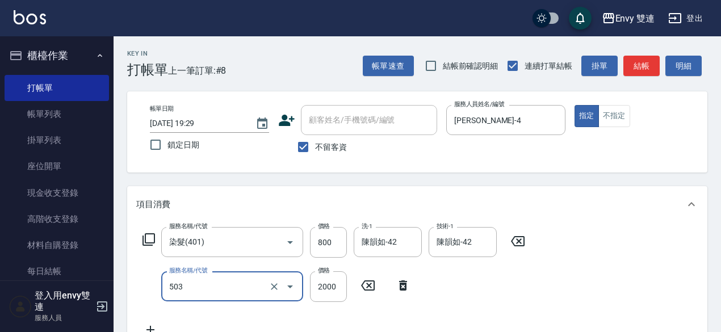
type input "日本結構二段式(503)"
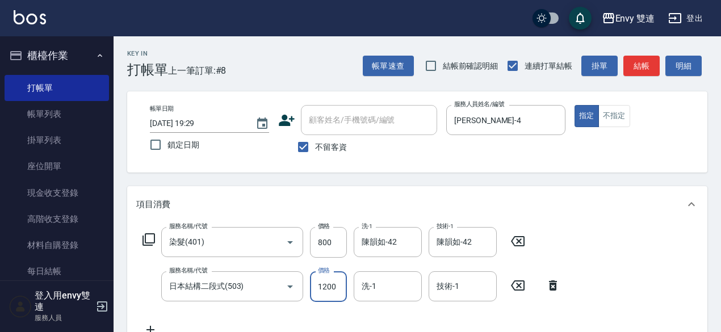
type input "1200"
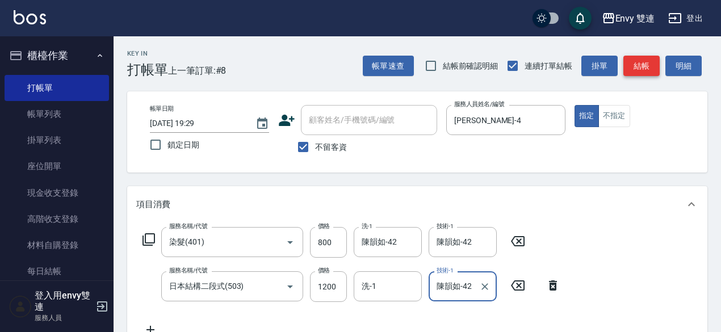
type input "陳韻如-42"
click at [632, 70] on button "結帳" at bounding box center [641, 66] width 36 height 21
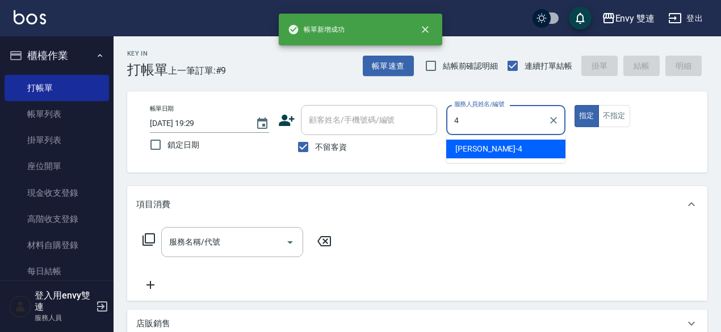
type input "[PERSON_NAME]-4"
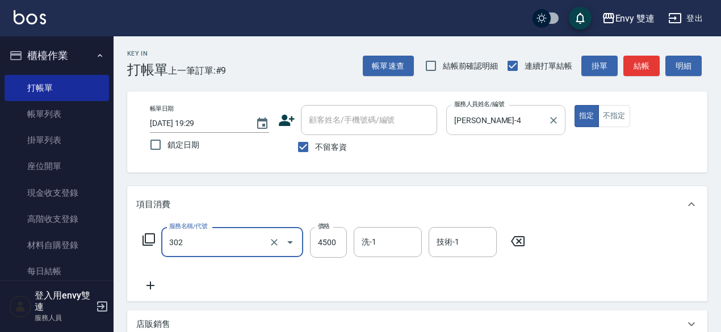
type input "水質感熱塑燙(302)"
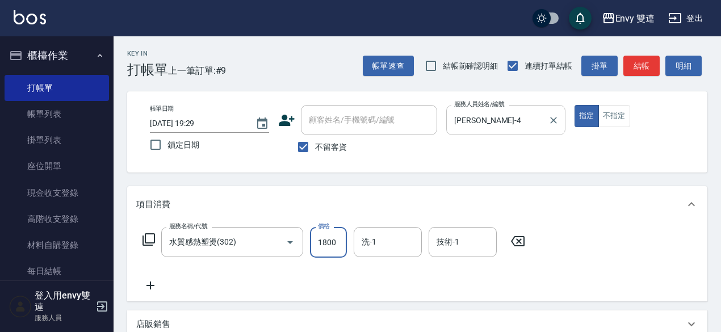
type input "1800"
type input "1"
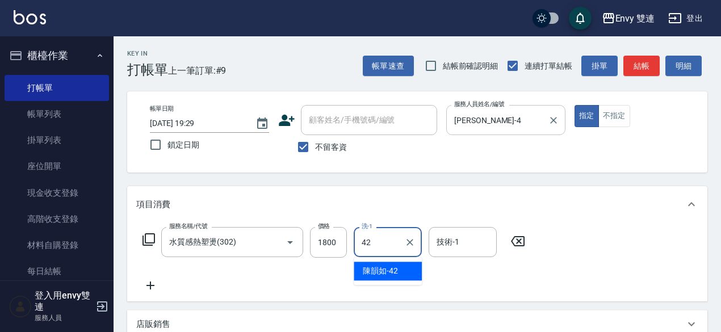
type input "陳韻如-42"
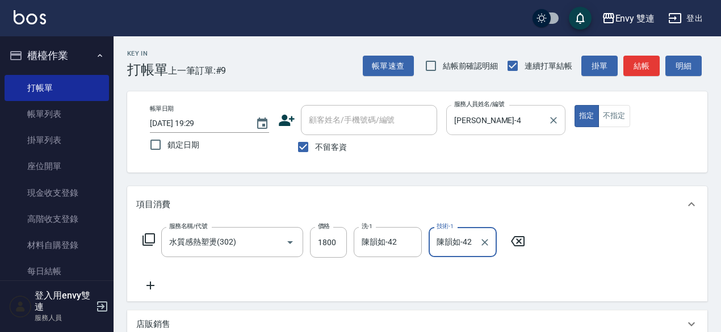
type input "陳韻如-42"
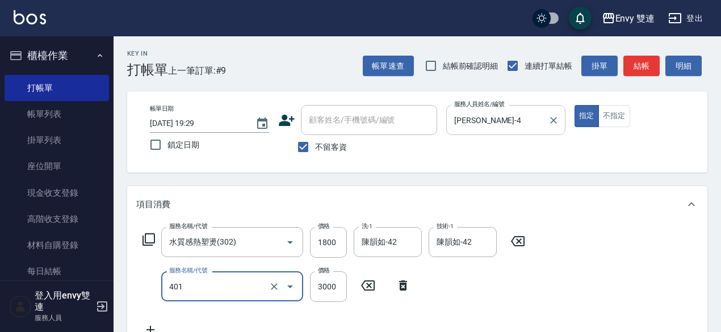
type input "染髮(401)"
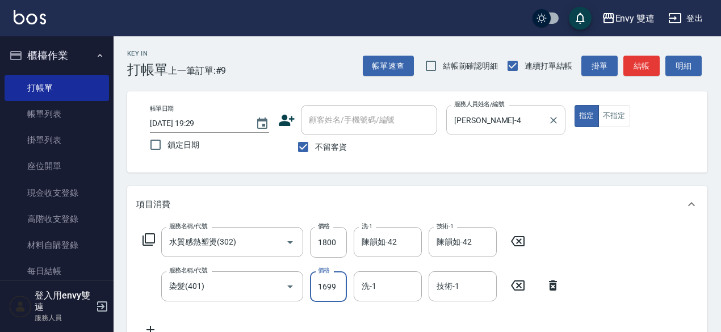
type input "1699"
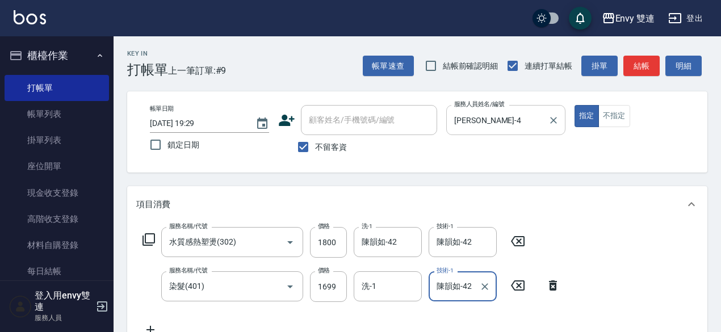
type input "陳韻如-42"
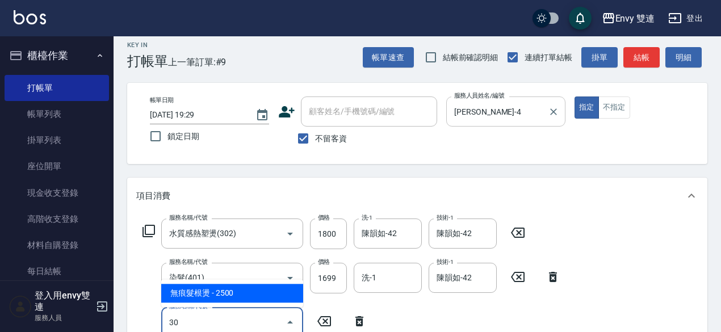
type input "3"
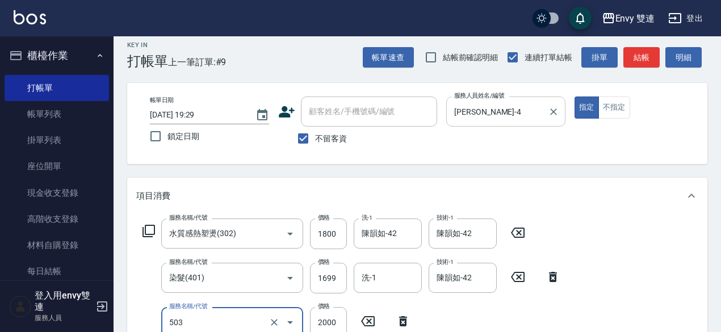
type input "日本結構二段式(503)"
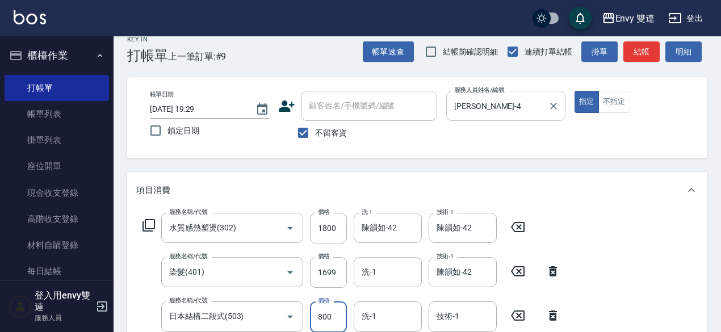
type input "800"
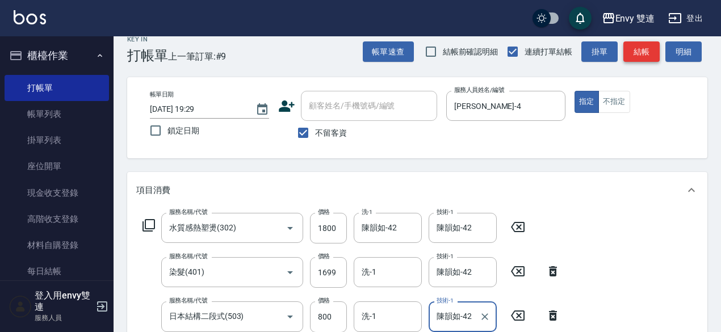
type input "陳韻如-42"
click at [637, 54] on button "結帳" at bounding box center [641, 51] width 36 height 21
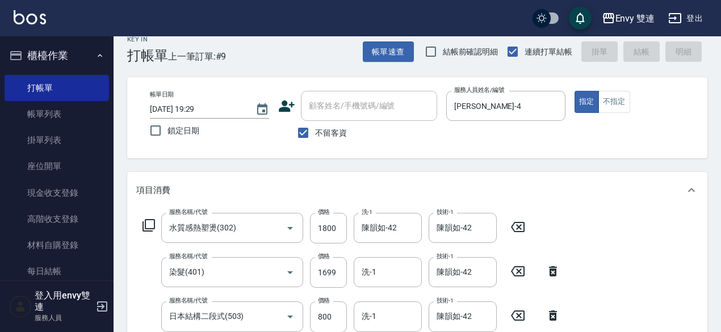
type input "[DATE] 19:30"
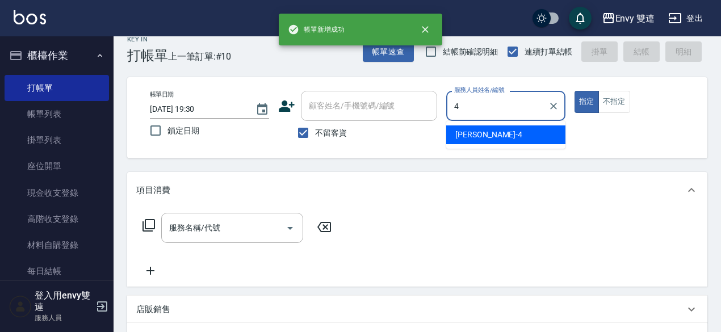
type input "[PERSON_NAME]-4"
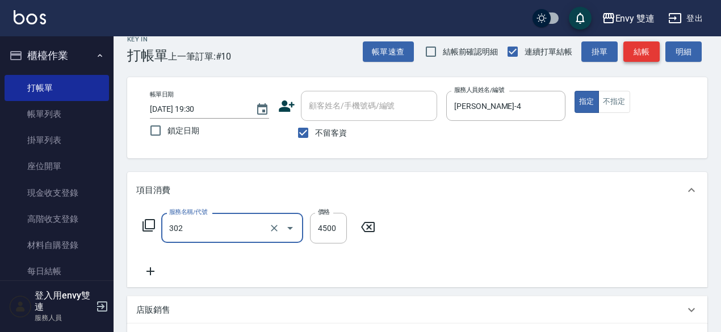
type input "水質感熱塑燙(302)"
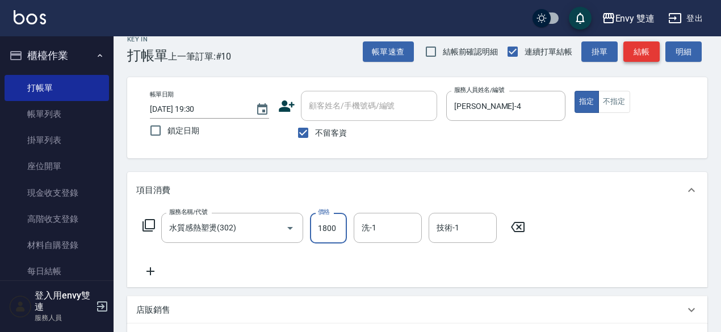
type input "1800"
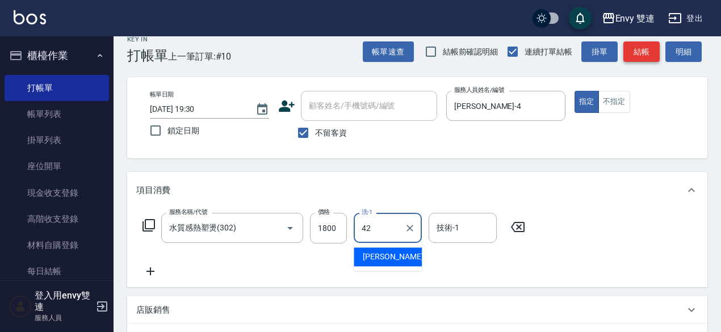
type input "陳韻如-42"
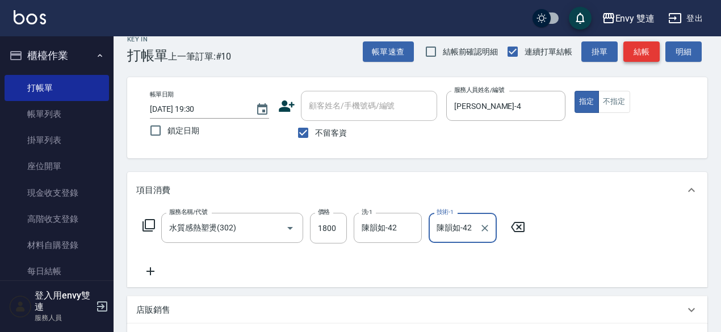
type input "陳韻如-42"
click at [641, 49] on button "結帳" at bounding box center [641, 51] width 36 height 21
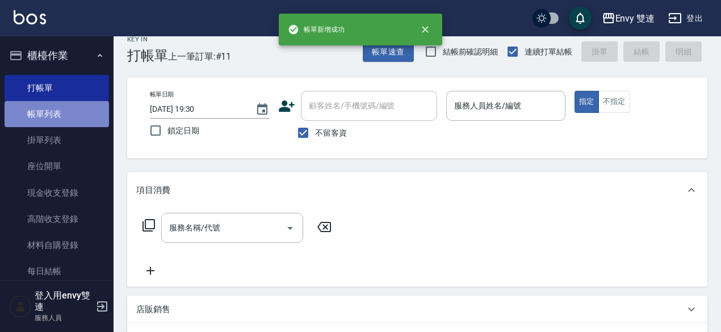
click at [88, 117] on link "帳單列表" at bounding box center [57, 114] width 104 height 26
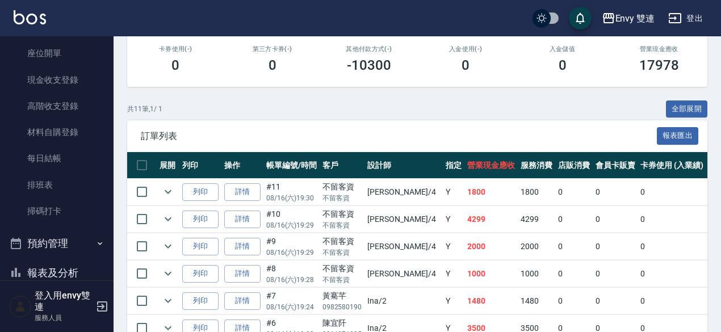
scroll to position [215, 0]
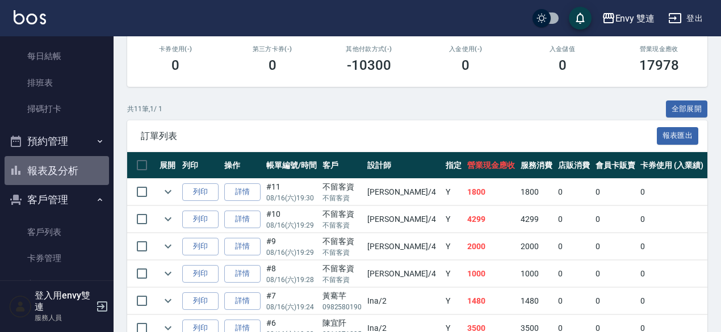
click at [68, 172] on button "報表及分析" at bounding box center [57, 171] width 104 height 30
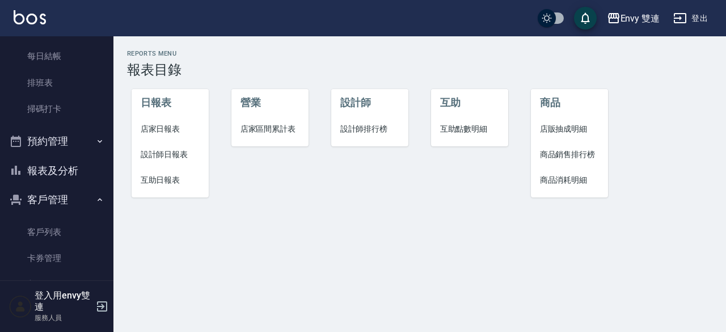
click at [149, 156] on span "設計師日報表" at bounding box center [171, 155] width 60 height 12
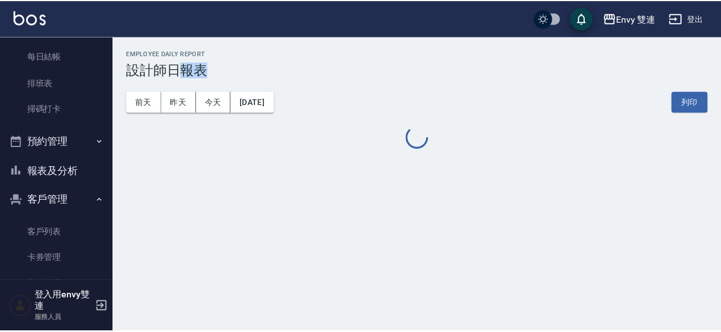
click at [149, 156] on div "Envy 雙連 [DATE] 設計師日報表 列印時間： [DATE][PHONE_NUMBER]:32 Employee Daily Report 設計師日報…" at bounding box center [420, 100] width 613 height 128
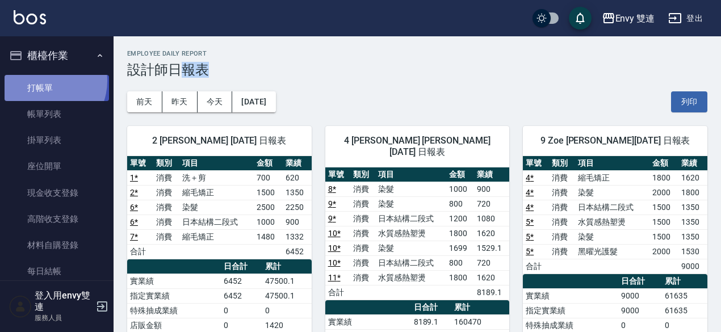
click at [42, 81] on link "打帳單" at bounding box center [57, 88] width 104 height 26
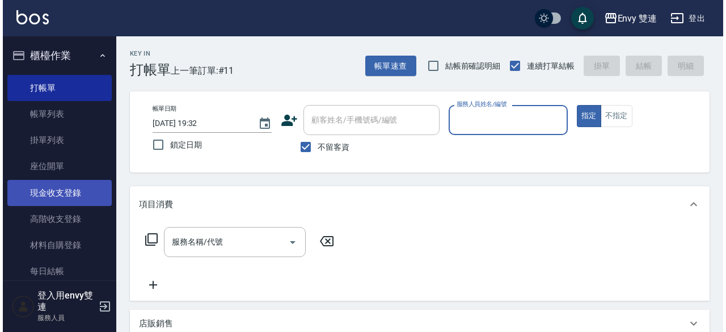
scroll to position [147, 0]
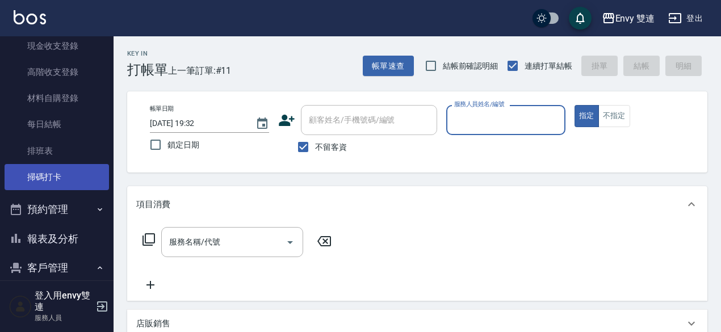
click at [50, 186] on link "掃碼打卡" at bounding box center [57, 177] width 104 height 26
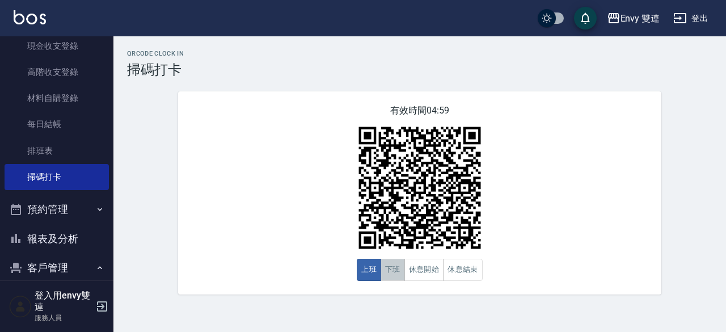
click at [396, 272] on button "下班" at bounding box center [393, 270] width 24 height 22
